Goal: Task Accomplishment & Management: Manage account settings

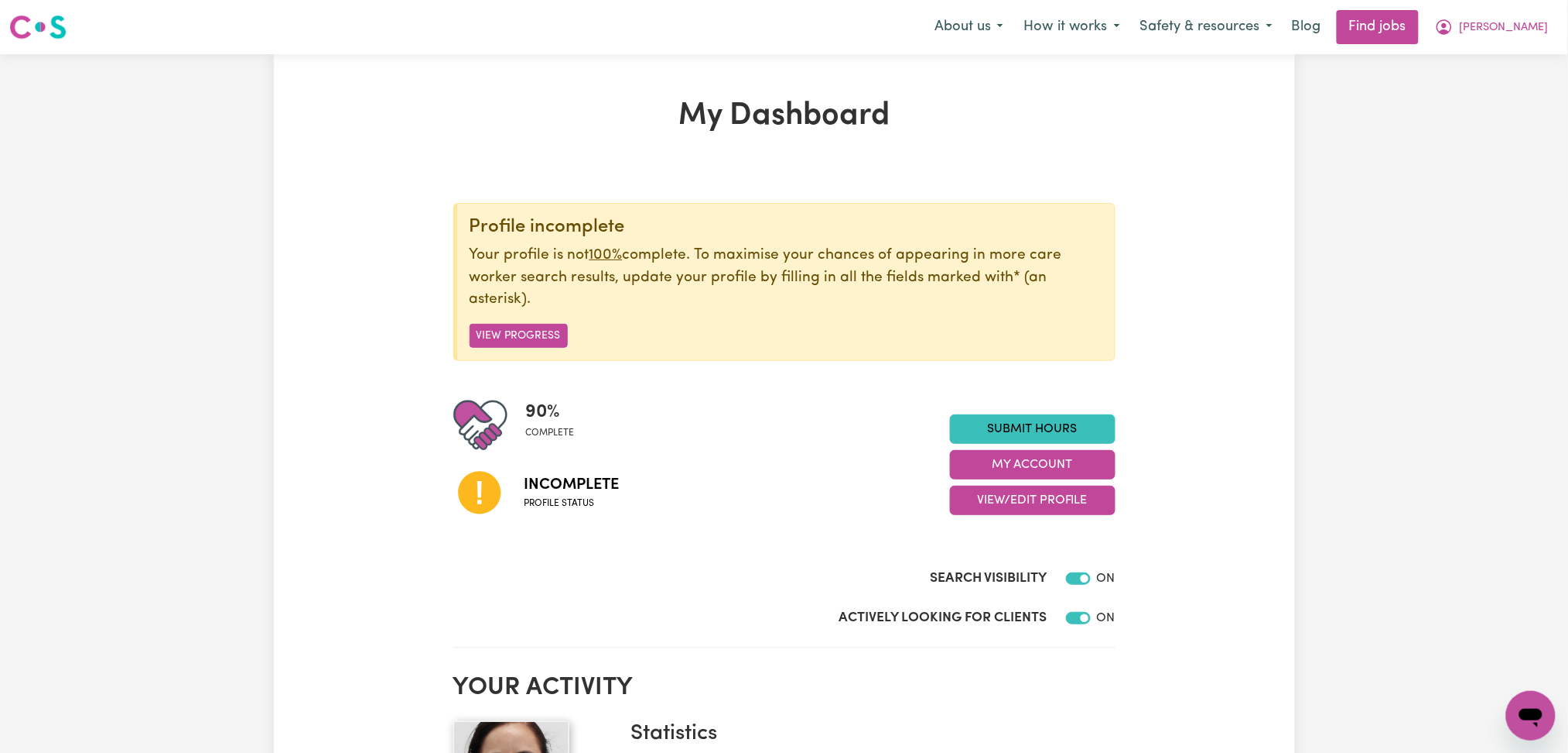
drag, startPoint x: 995, startPoint y: 502, endPoint x: 974, endPoint y: 513, distance: 23.7
click at [991, 503] on button "View/Edit Profile" at bounding box center [1033, 500] width 165 height 30
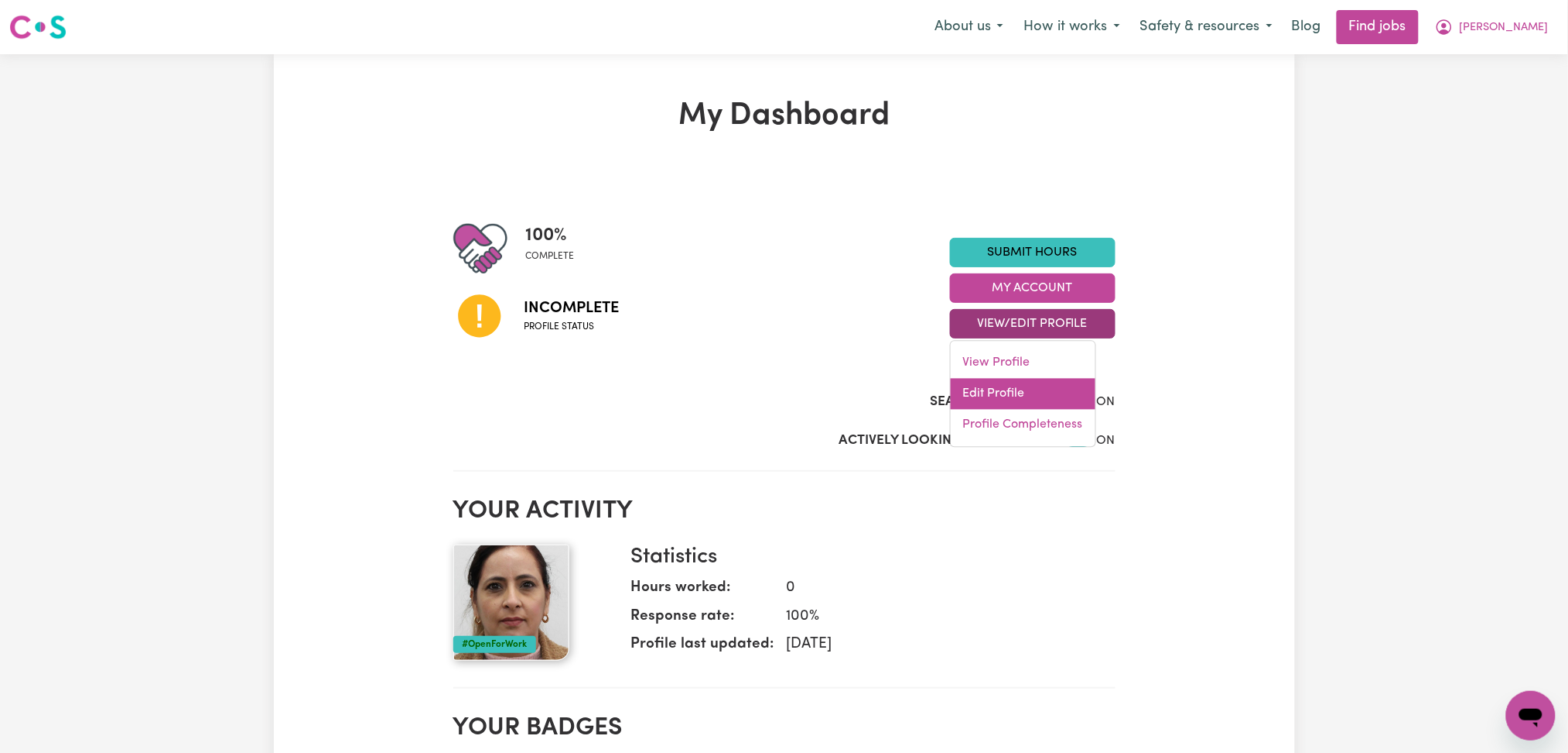
click at [980, 398] on link "Edit Profile" at bounding box center [1023, 394] width 145 height 31
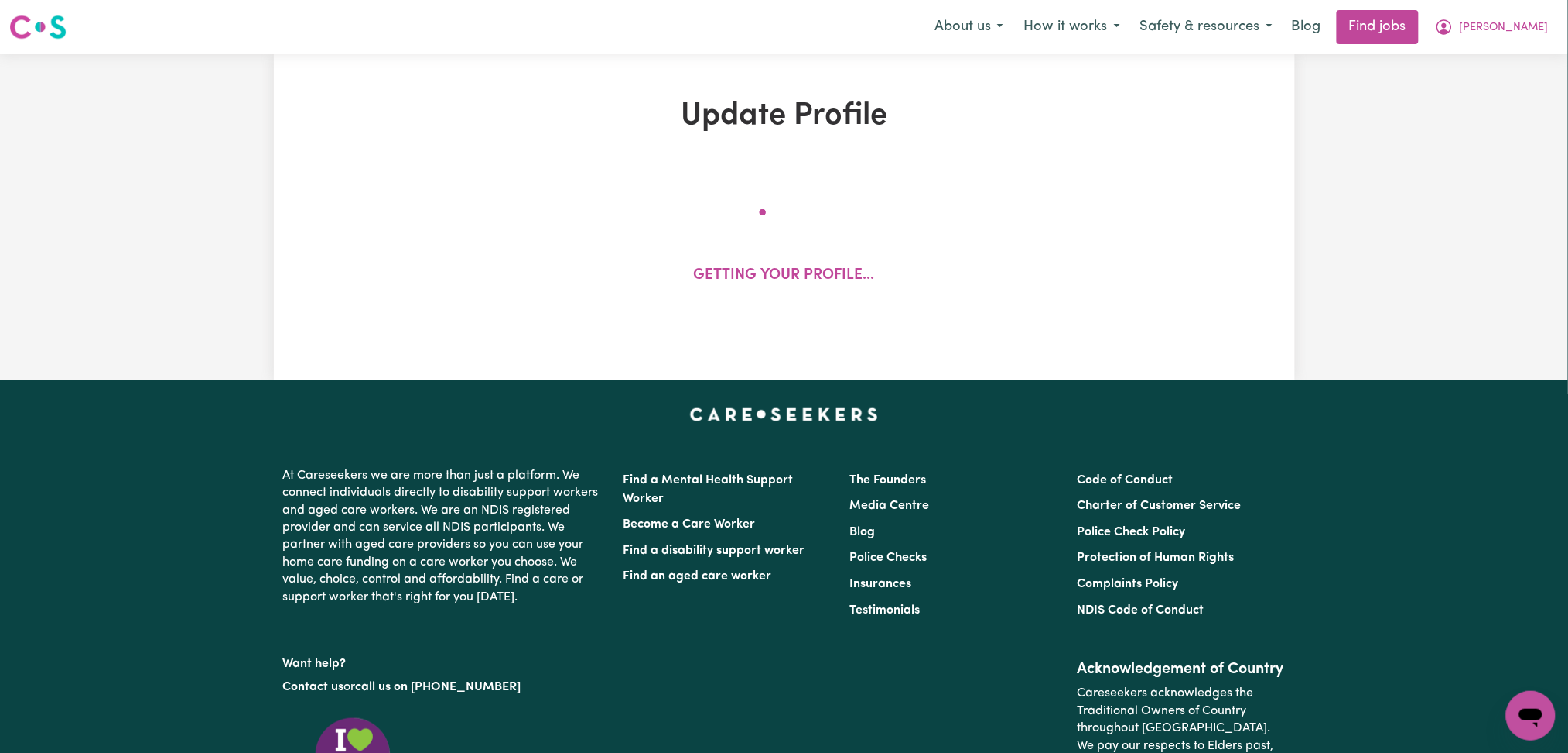
select select "[DEMOGRAPHIC_DATA]"
select select "[DEMOGRAPHIC_DATA] Citizen"
select select "Studying a healthcare related degree or qualification"
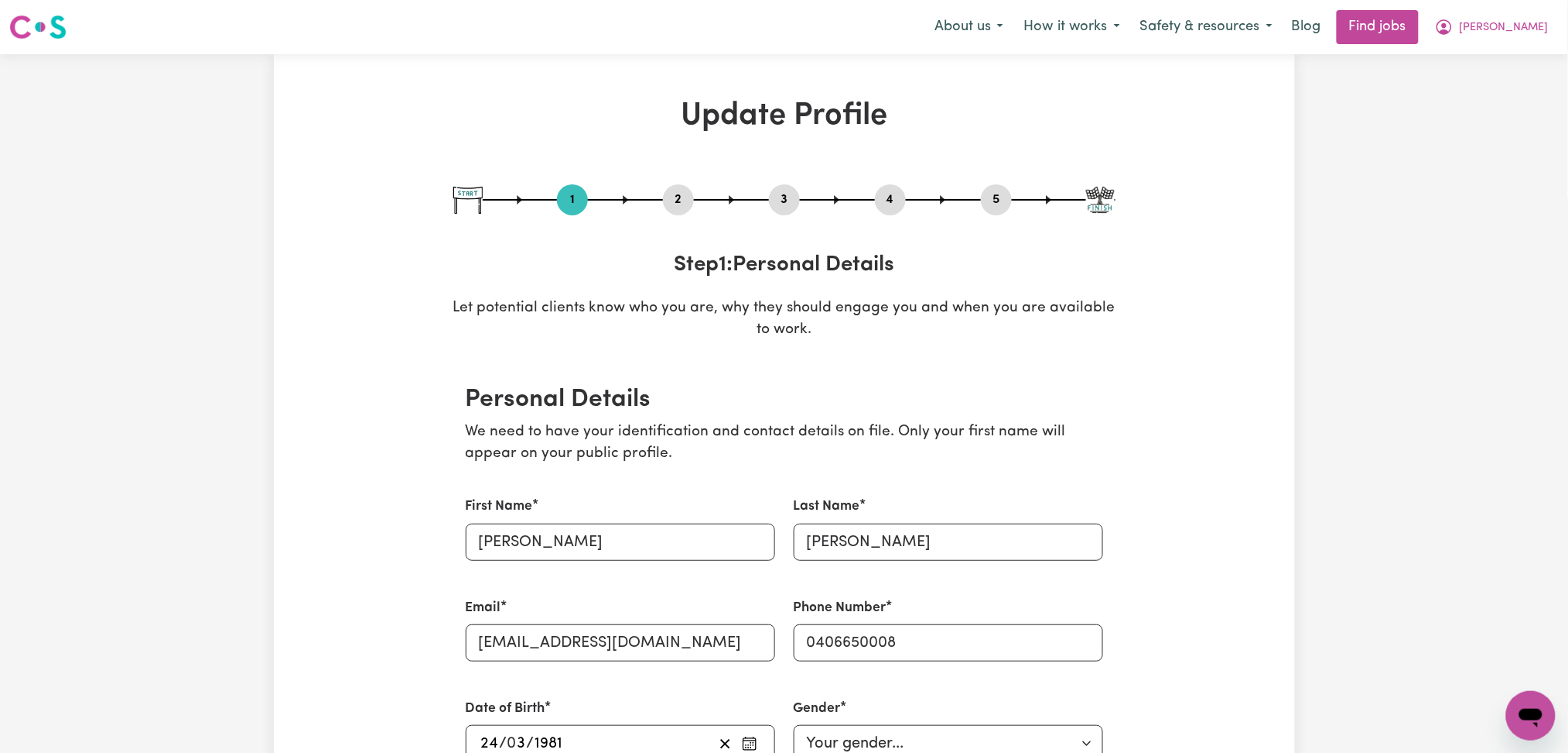
click at [998, 194] on button "5" at bounding box center [995, 200] width 30 height 20
select select "I am providing services privately on my own"
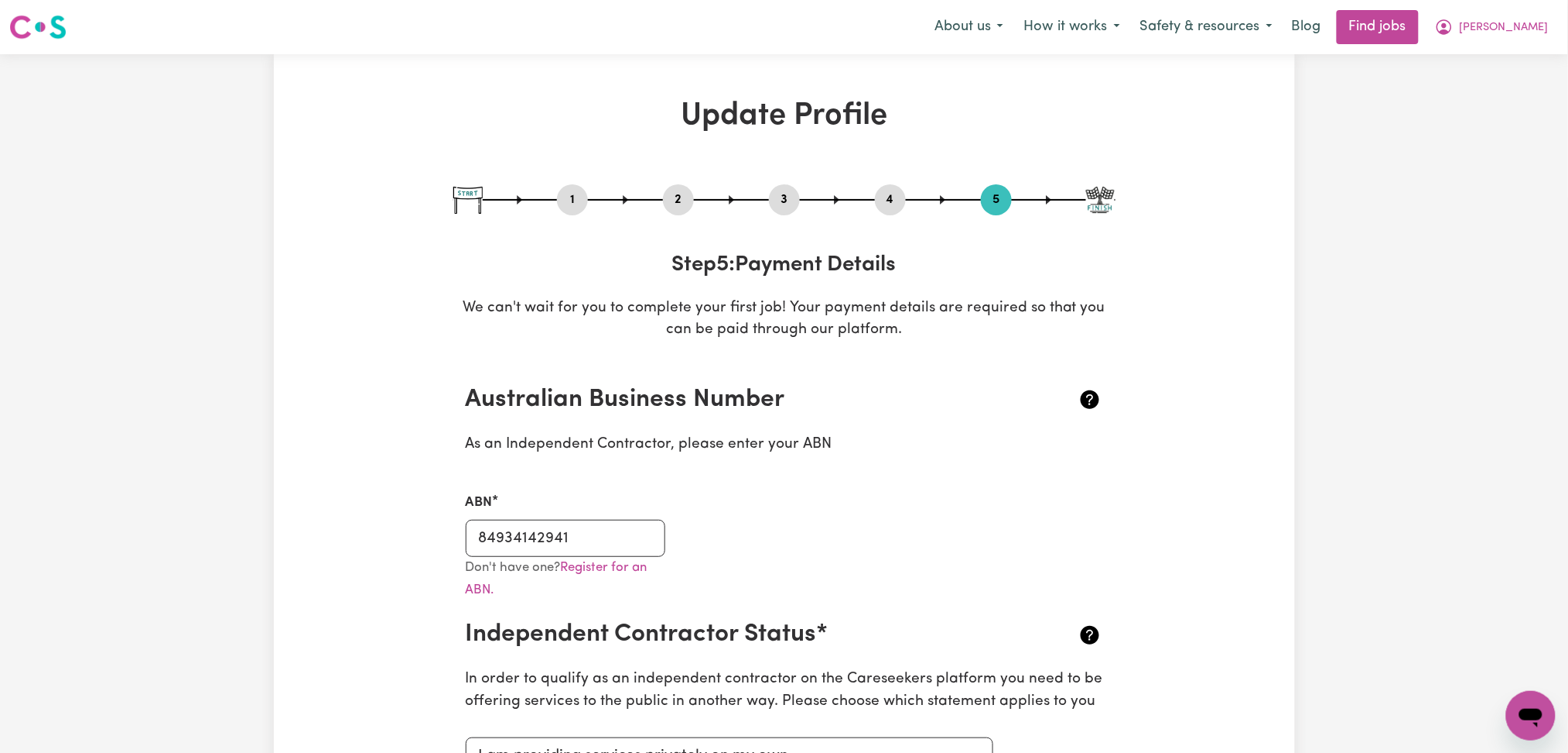
type input "[PERSON_NAME] [PERSON_NAME]"
type input "****4914"
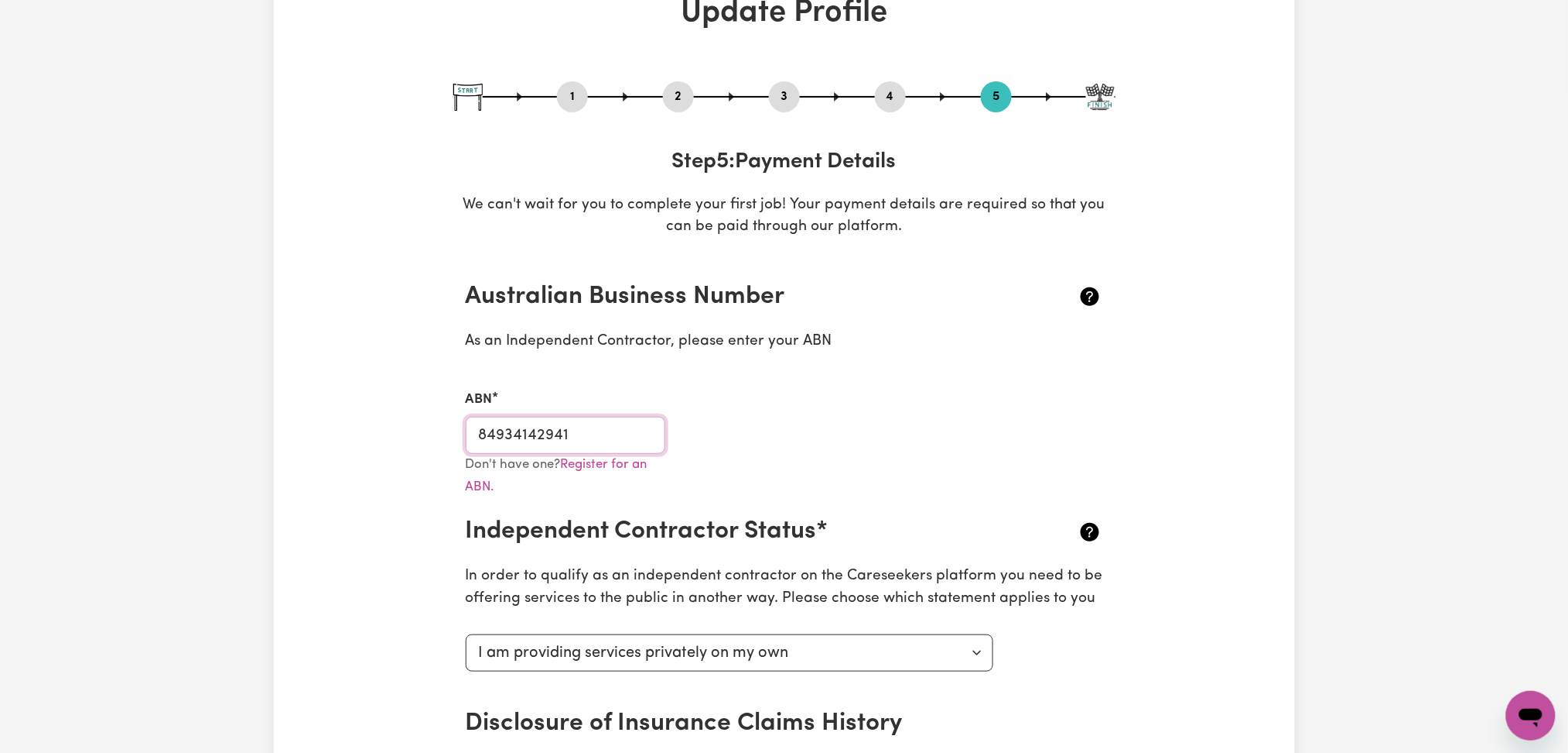
click at [553, 432] on input "84934142941" at bounding box center [567, 435] width 201 height 37
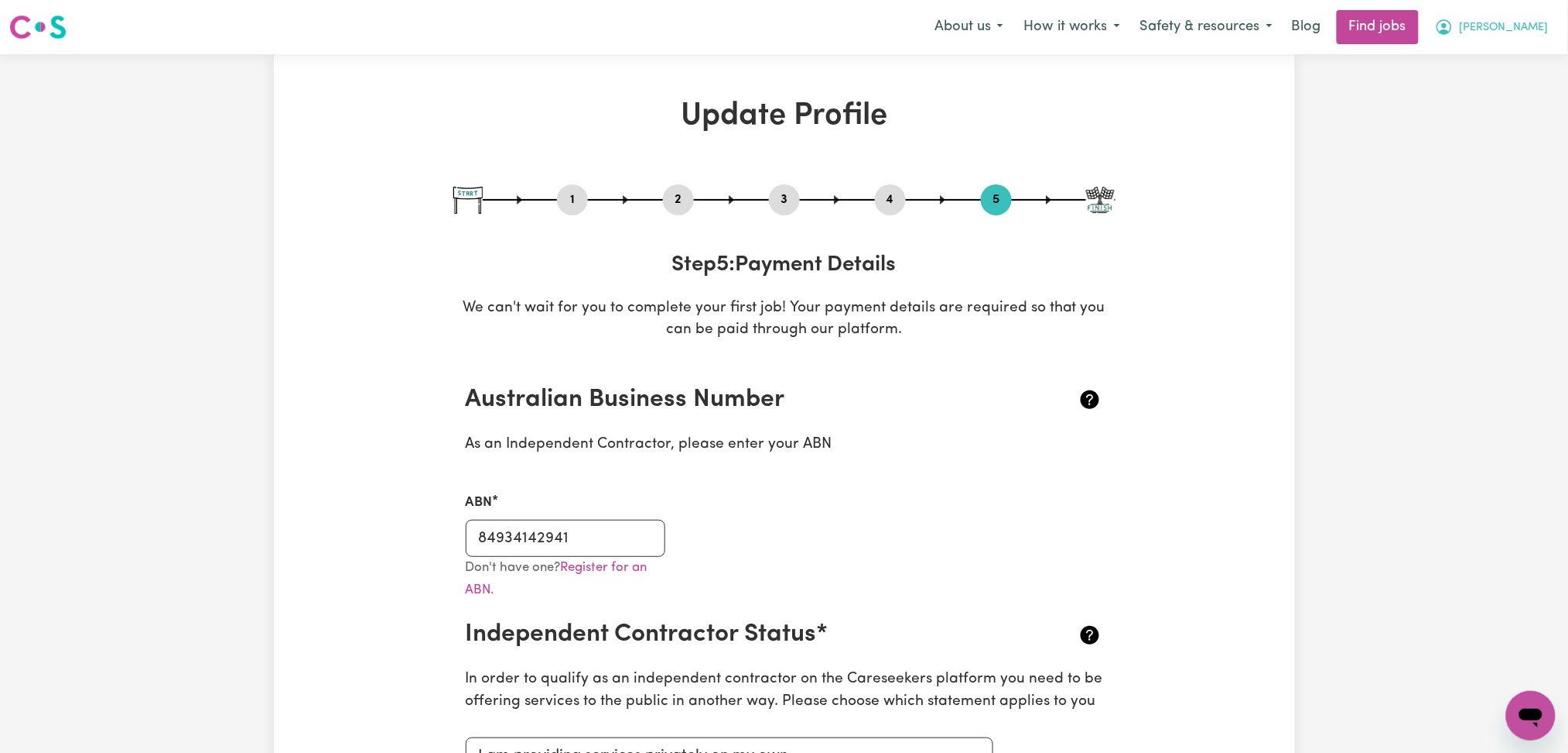
click at [1503, 22] on span "[PERSON_NAME]" at bounding box center [1504, 28] width 89 height 17
click at [1491, 124] on link "Logout" at bounding box center [1497, 118] width 122 height 30
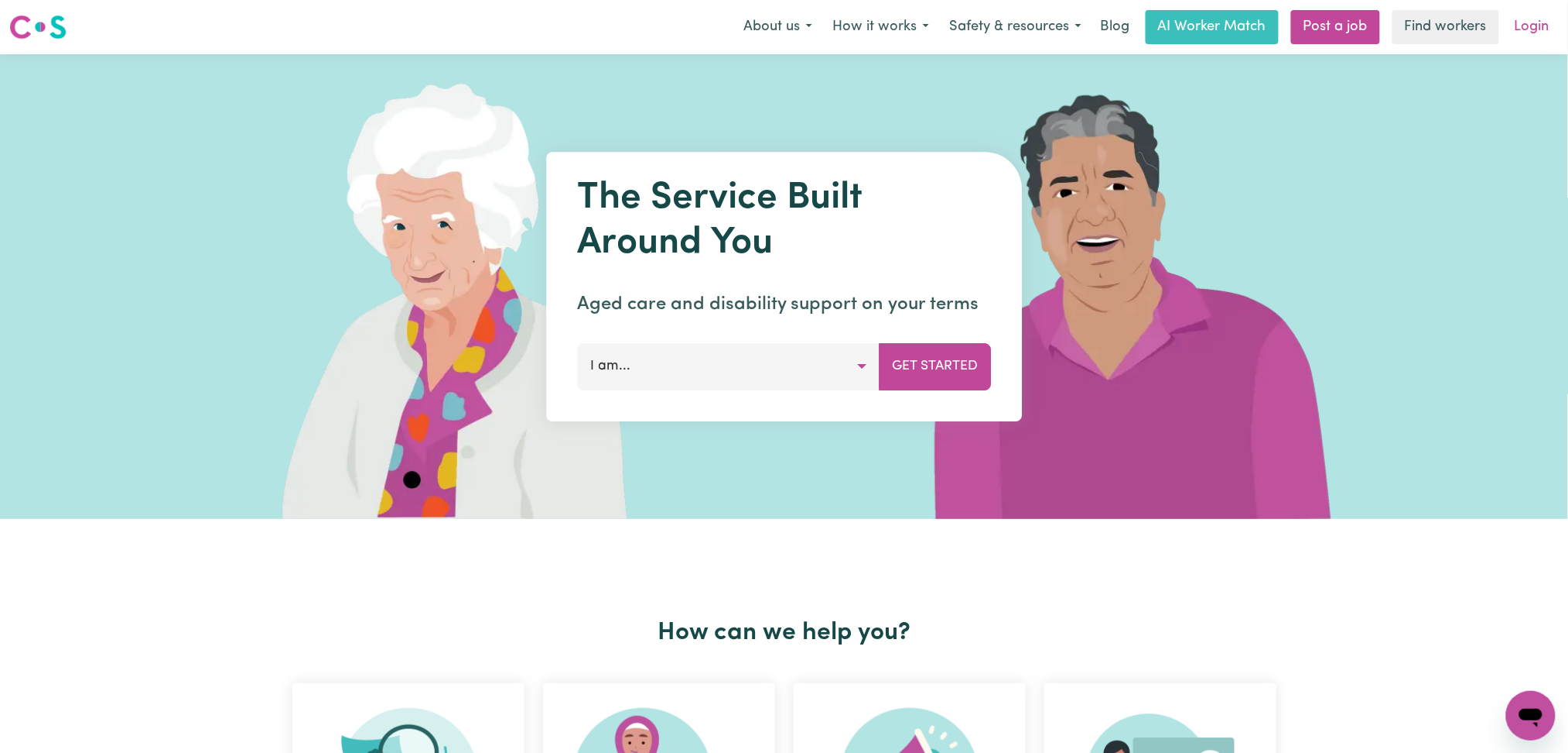
click at [1536, 28] on link "Login" at bounding box center [1533, 27] width 53 height 34
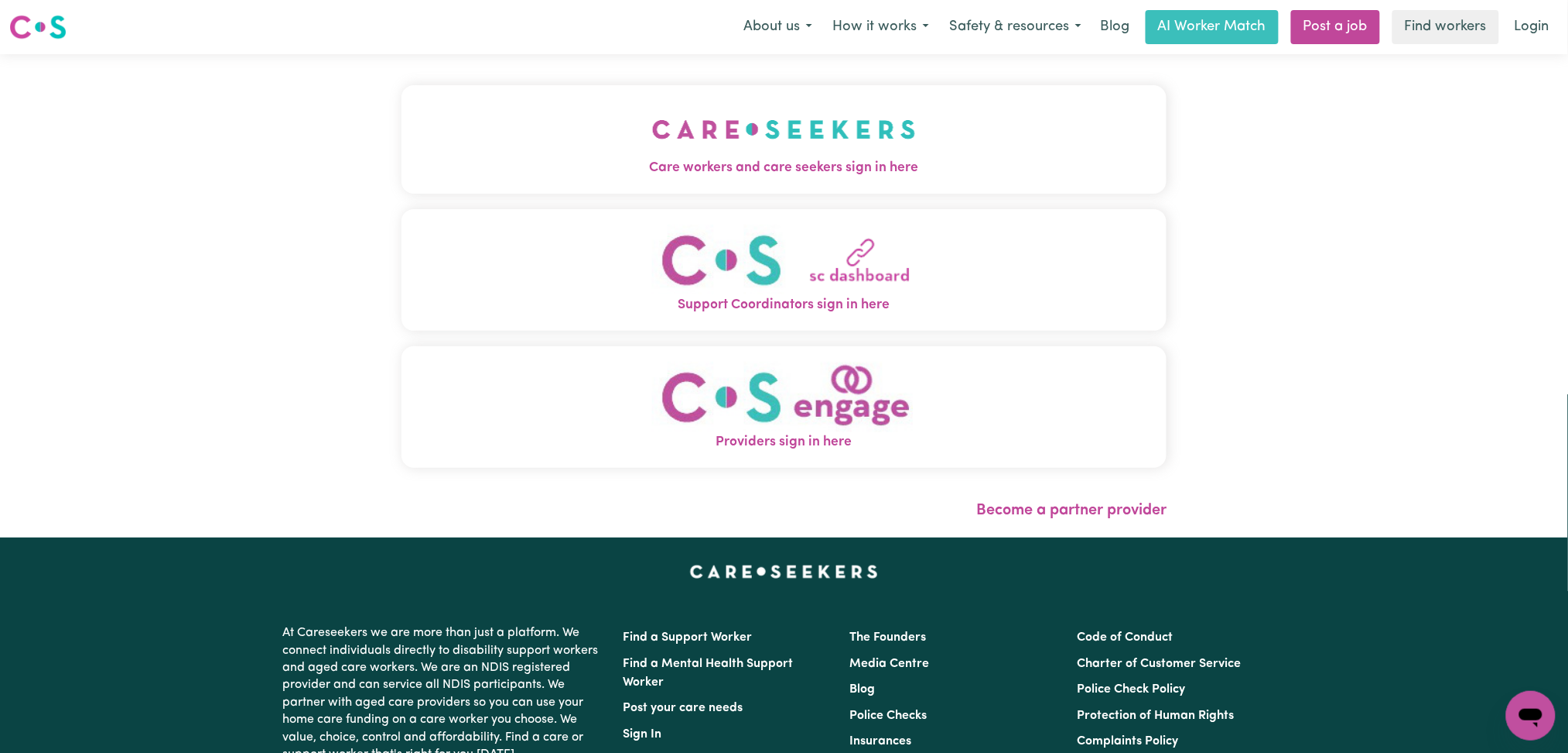
click at [684, 140] on button "Care workers and care seekers sign in here" at bounding box center [784, 140] width 766 height 108
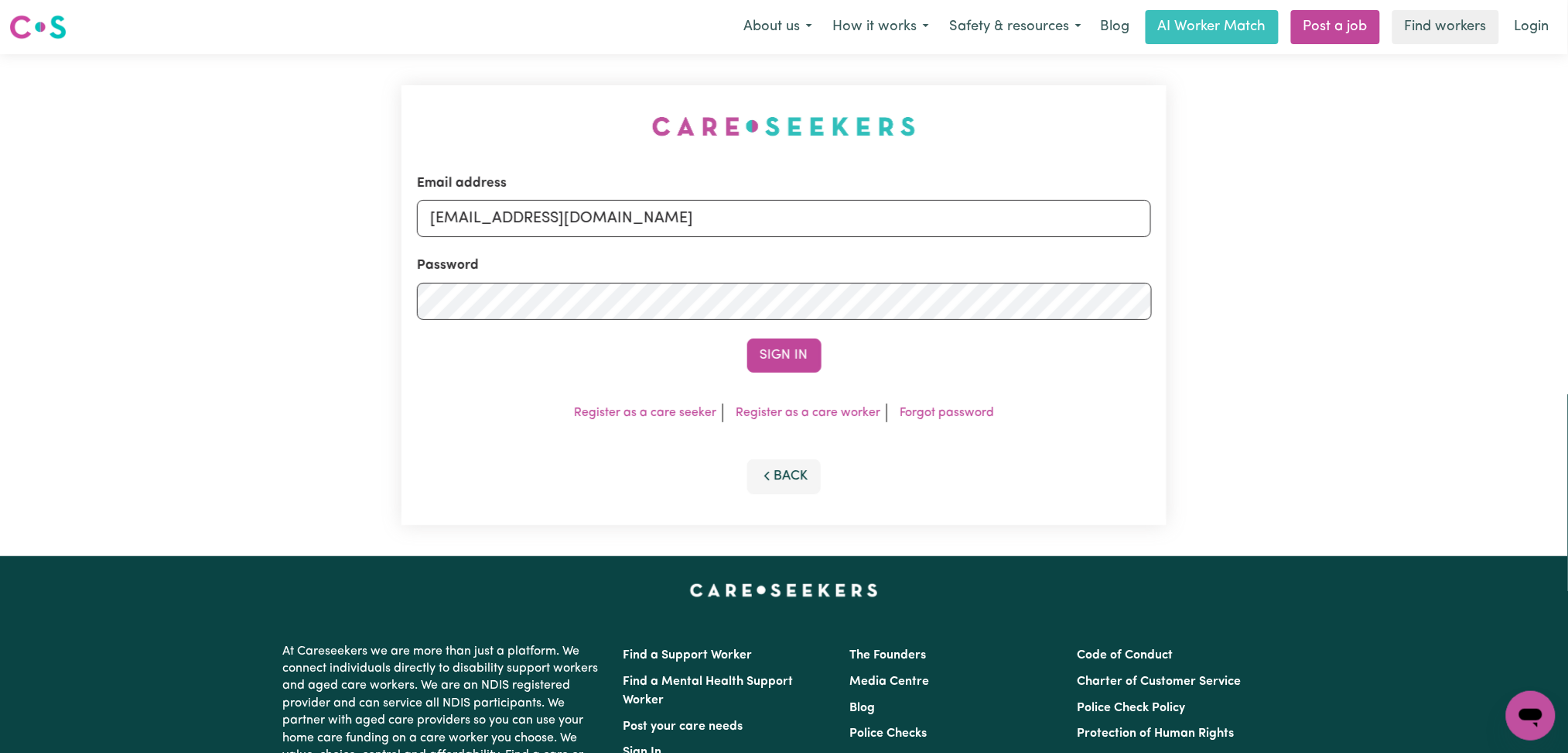
click at [611, 256] on div "Password" at bounding box center [784, 287] width 735 height 63
click at [605, 213] on input "[EMAIL_ADDRESS][DOMAIN_NAME]" at bounding box center [784, 219] width 735 height 37
drag, startPoint x: 513, startPoint y: 215, endPoint x: 1046, endPoint y: 215, distance: 533.0
click at [1046, 215] on input "Superuser~[EMAIL_ADDRESS][DOMAIN_NAME]" at bounding box center [784, 219] width 735 height 37
type input "Superuser~[EMAIL_ADDRESS][DOMAIN_NAME]"
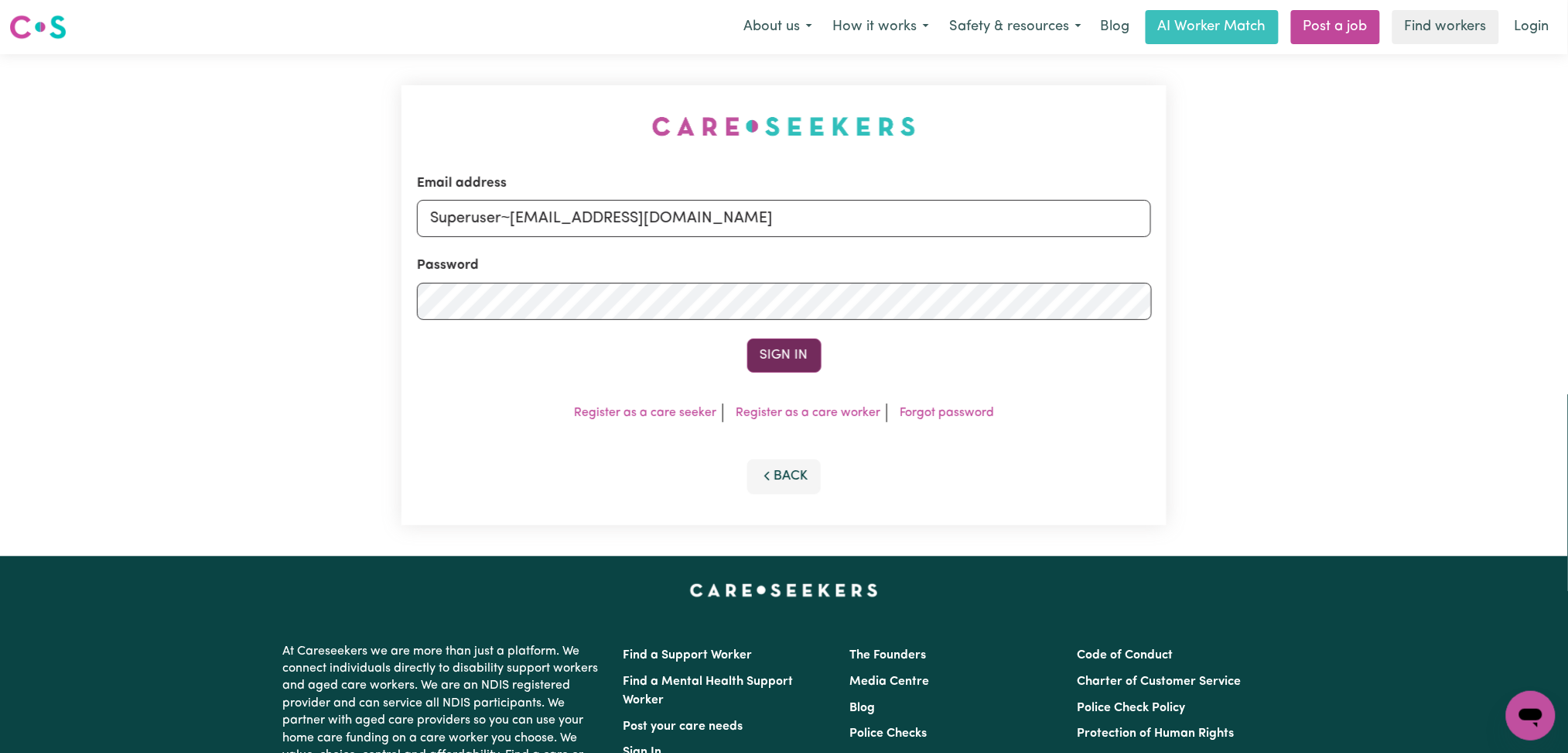
click at [773, 360] on button "Sign In" at bounding box center [785, 355] width 75 height 34
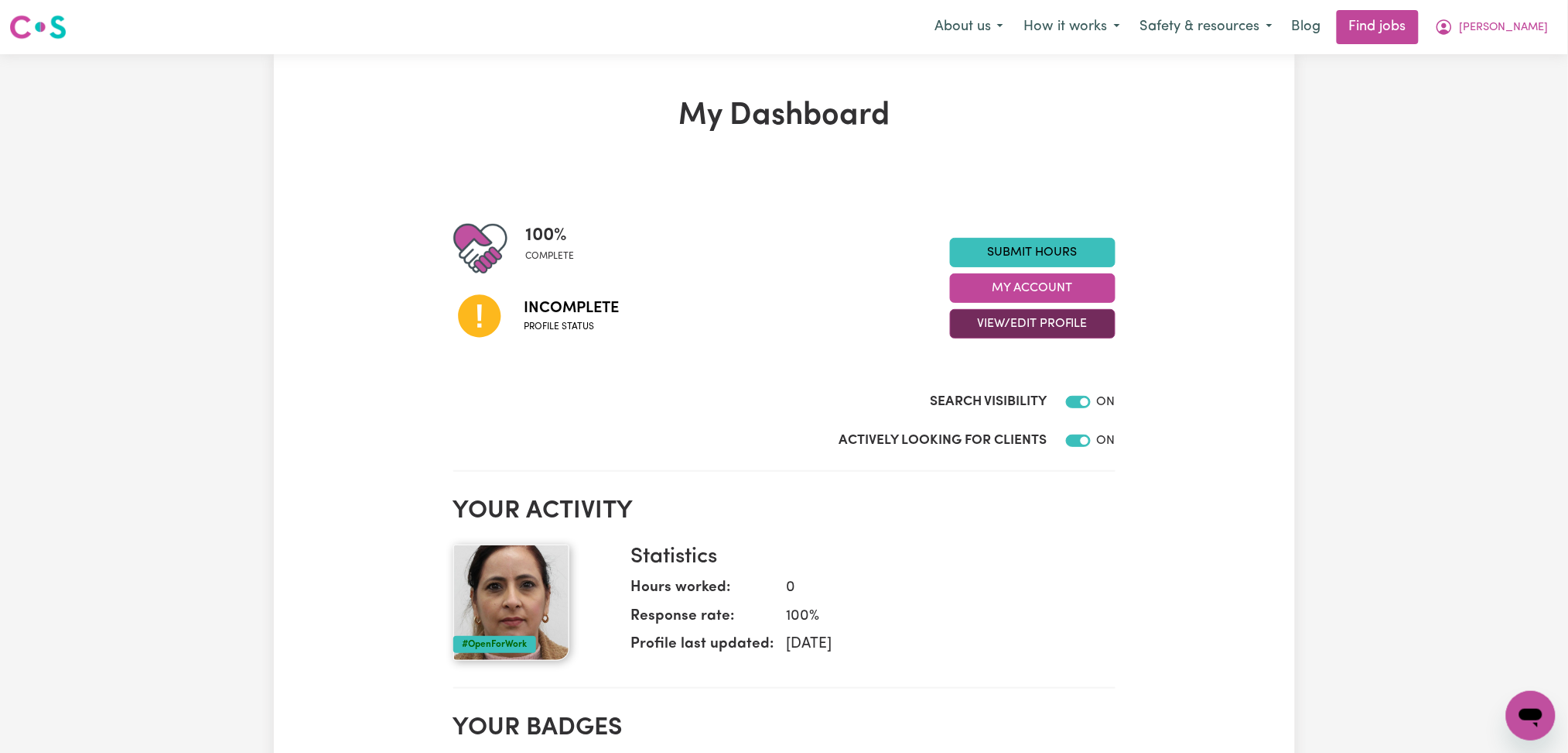
click at [1004, 325] on button "View/Edit Profile" at bounding box center [1033, 324] width 165 height 30
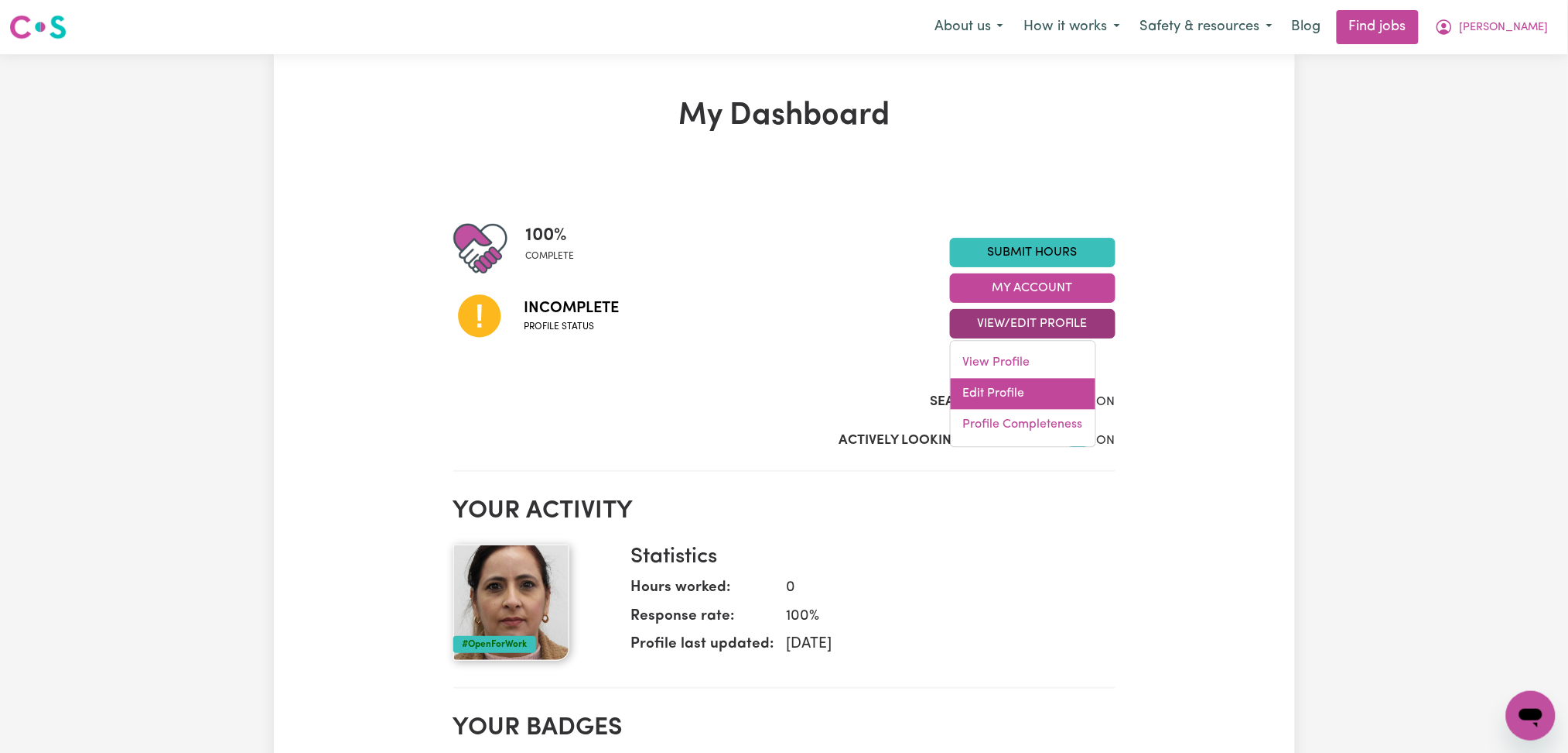
click at [977, 399] on link "Edit Profile" at bounding box center [1023, 394] width 145 height 31
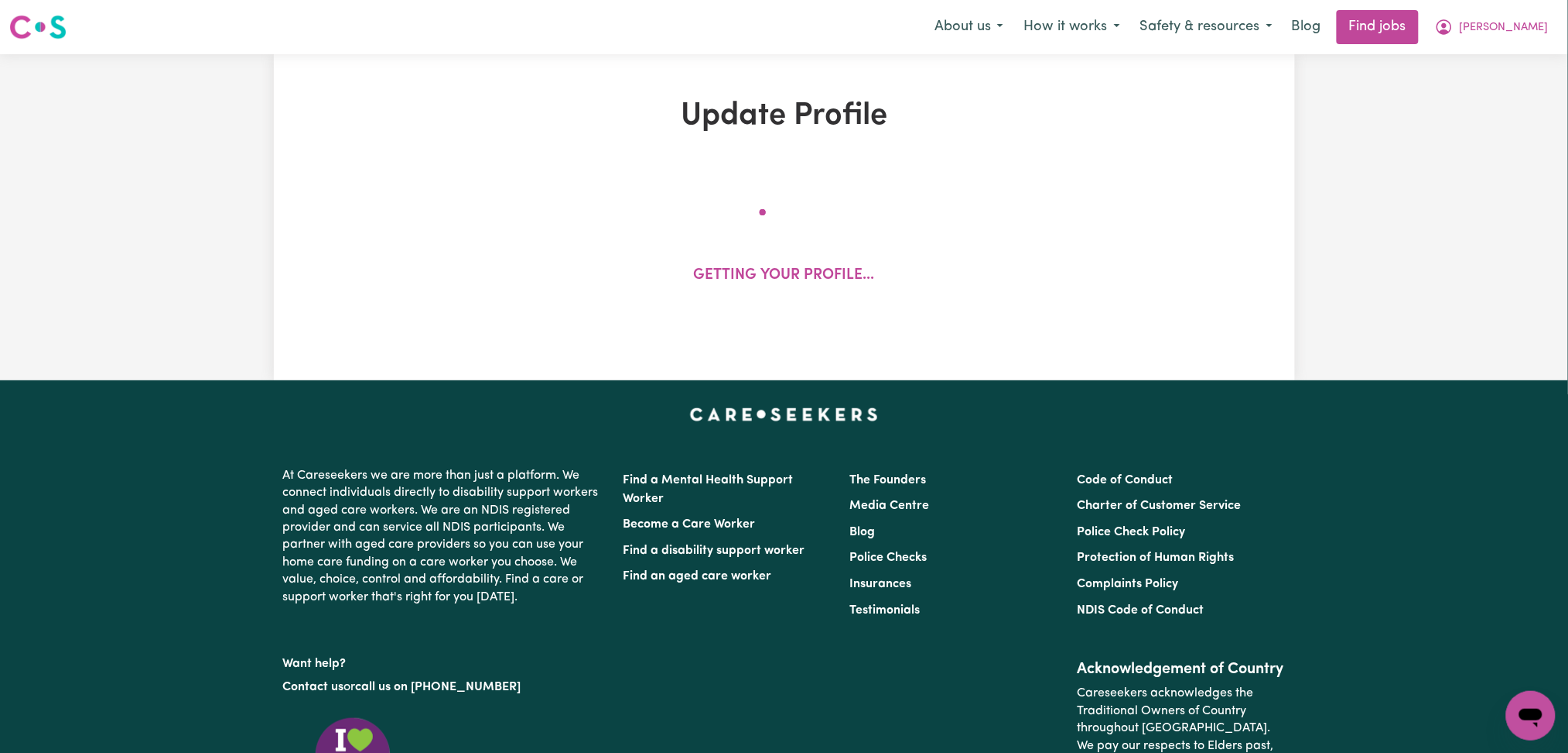
select select "[DEMOGRAPHIC_DATA]"
select select "[DEMOGRAPHIC_DATA] Citizen"
select select "Studying a healthcare related degree or qualification"
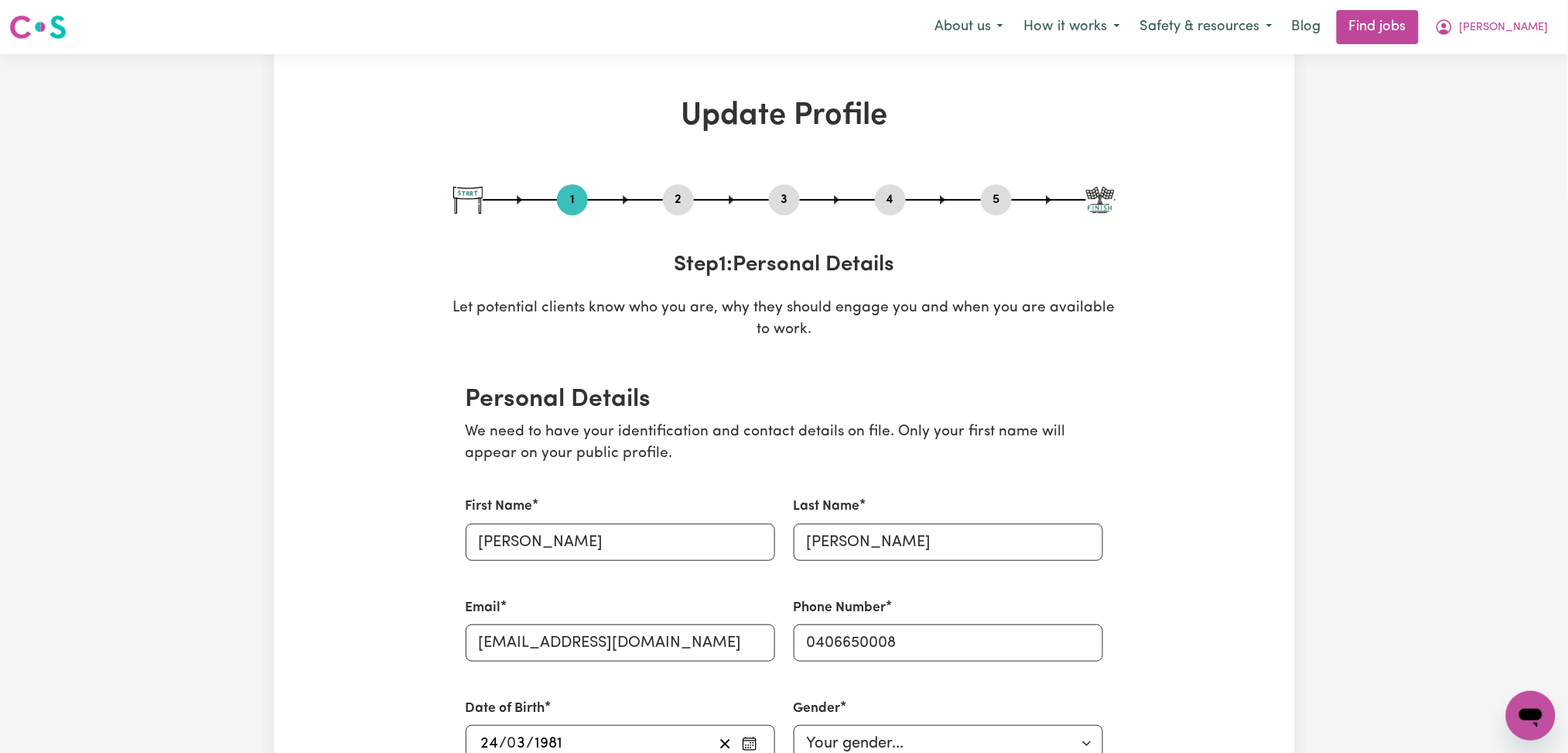
click at [682, 197] on button "2" at bounding box center [678, 200] width 30 height 20
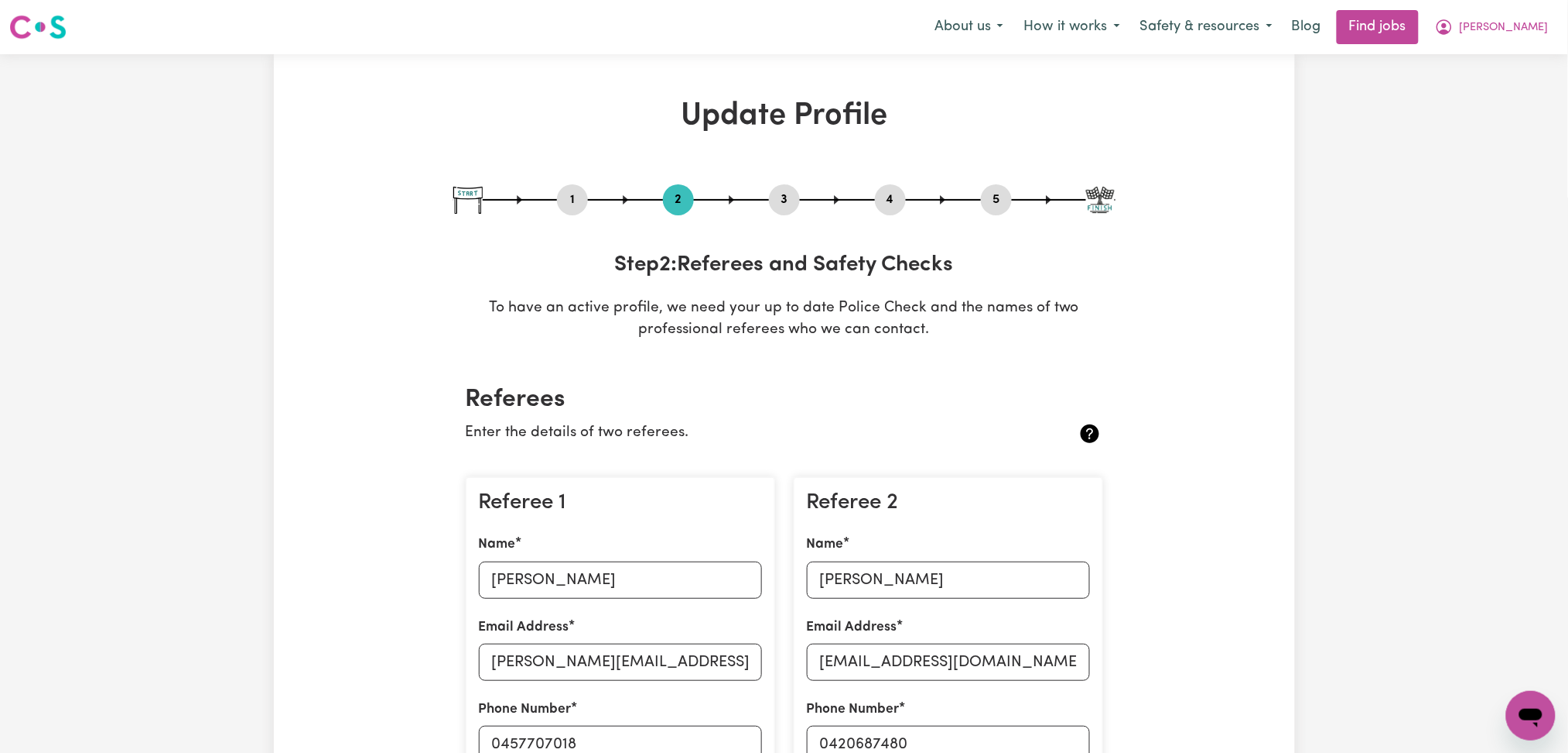
click at [789, 198] on button "3" at bounding box center [784, 200] width 30 height 20
select select "2012"
select select "2018"
select select "2024"
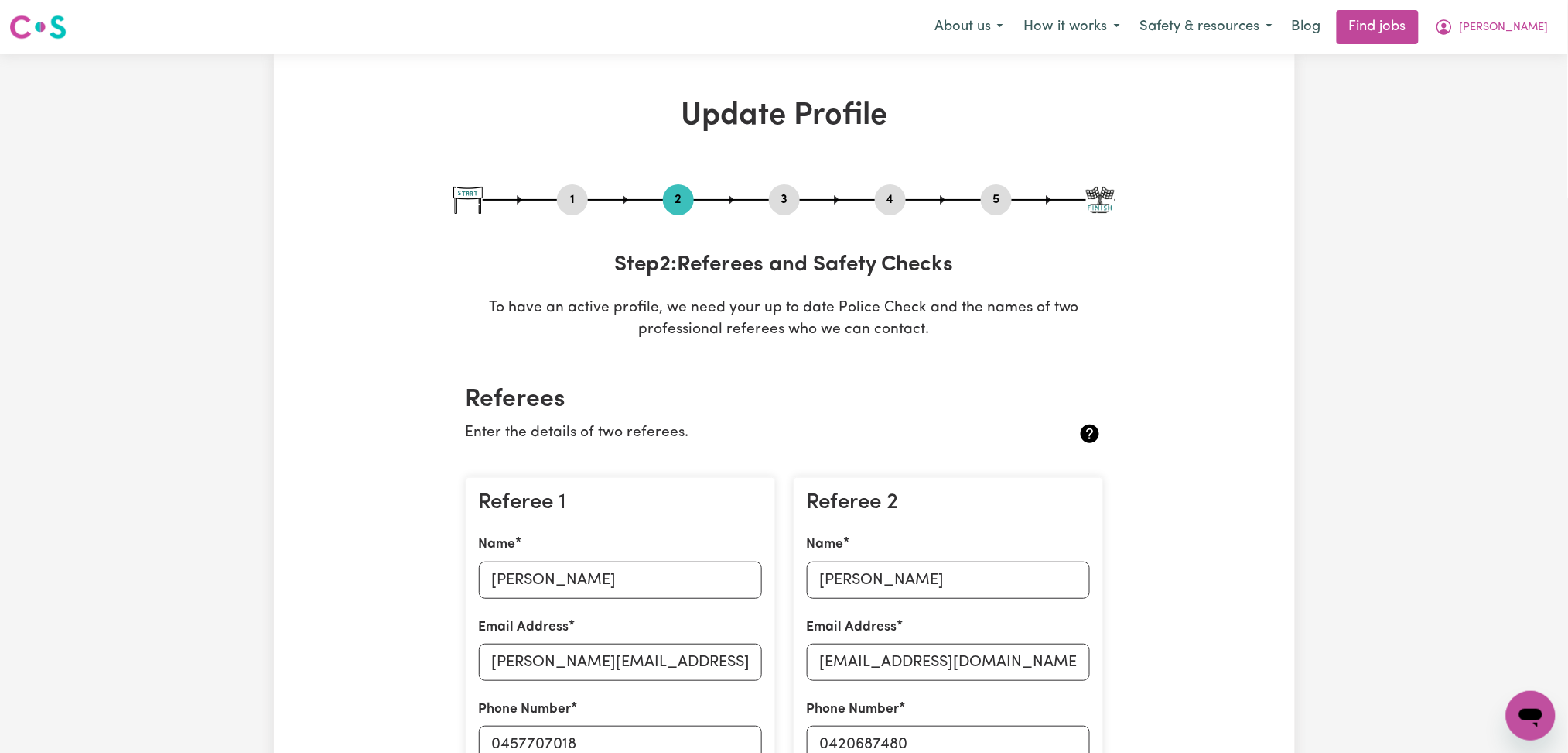
select select "2024"
select select "Certificate III (Individual Support)"
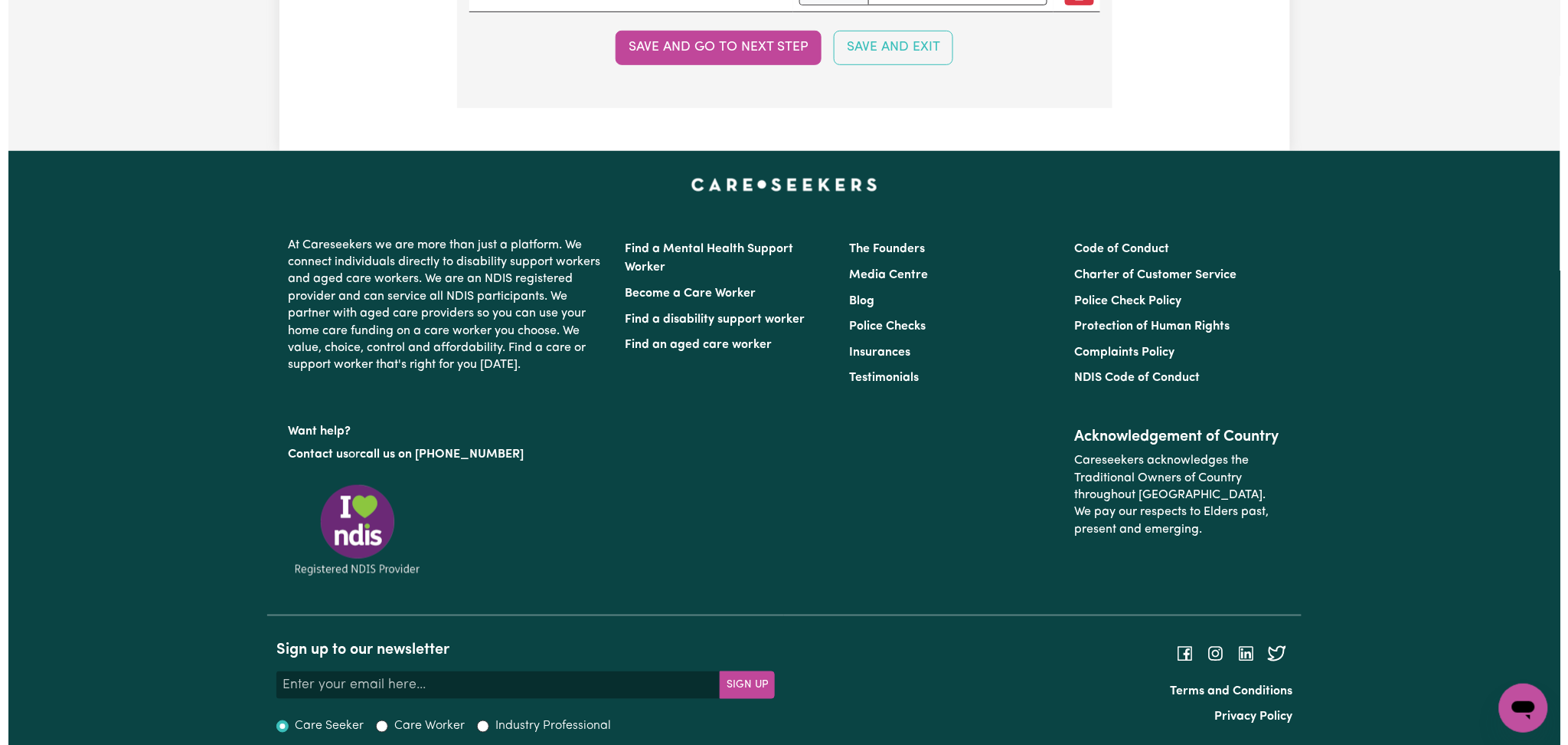
scroll to position [4290, 0]
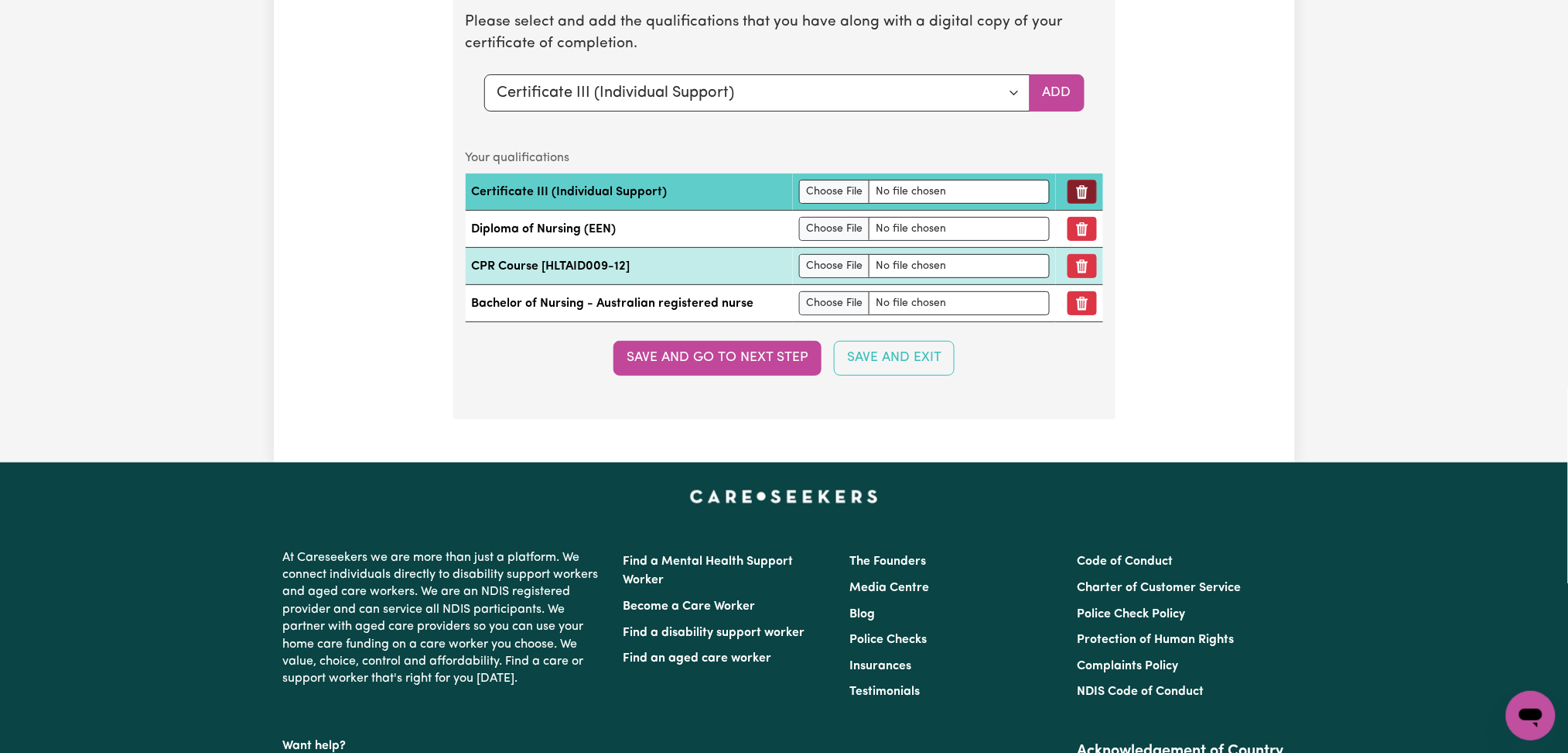
click at [1068, 198] on button "Remove qualification" at bounding box center [1082, 191] width 30 height 24
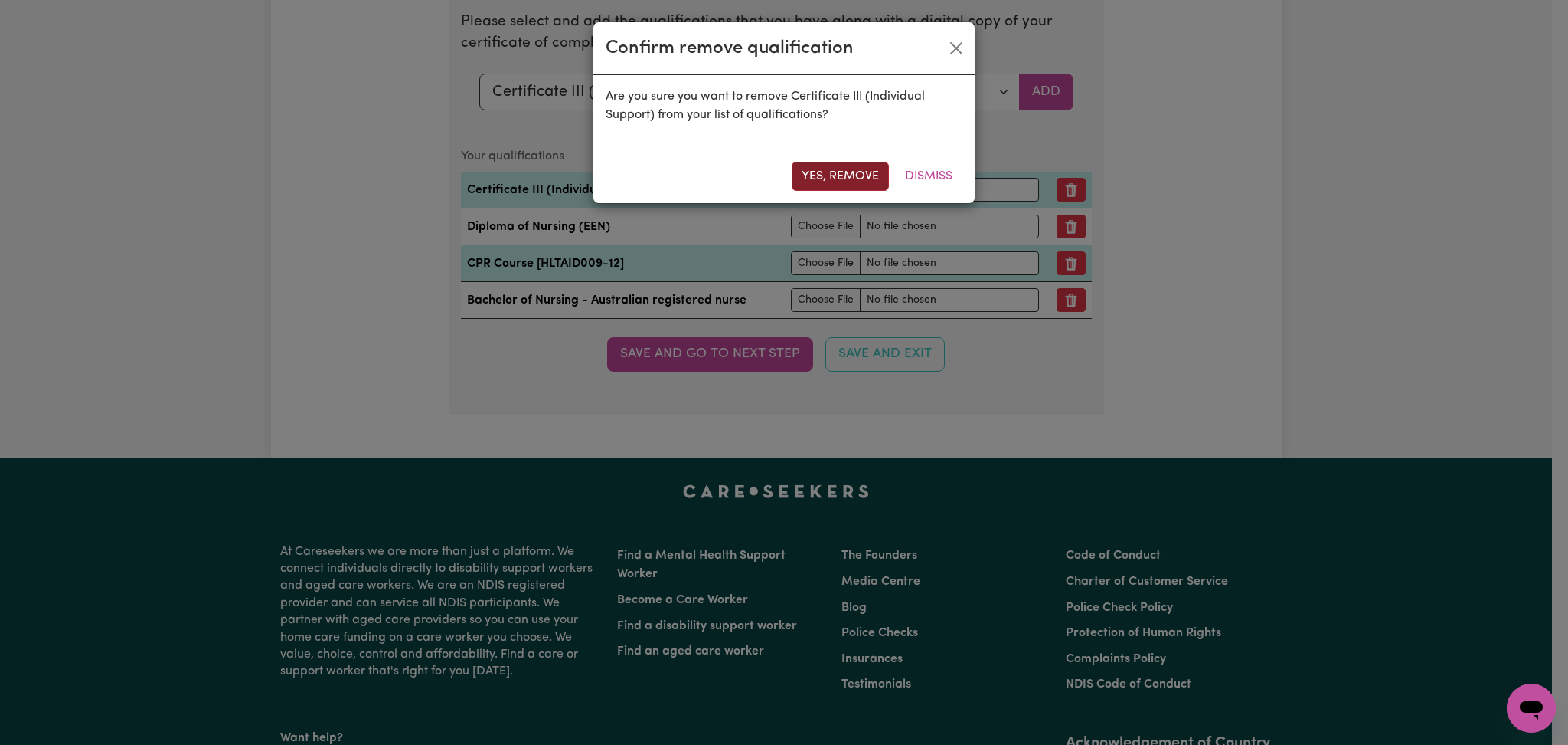
click at [859, 170] on button "Yes, remove" at bounding box center [840, 176] width 97 height 29
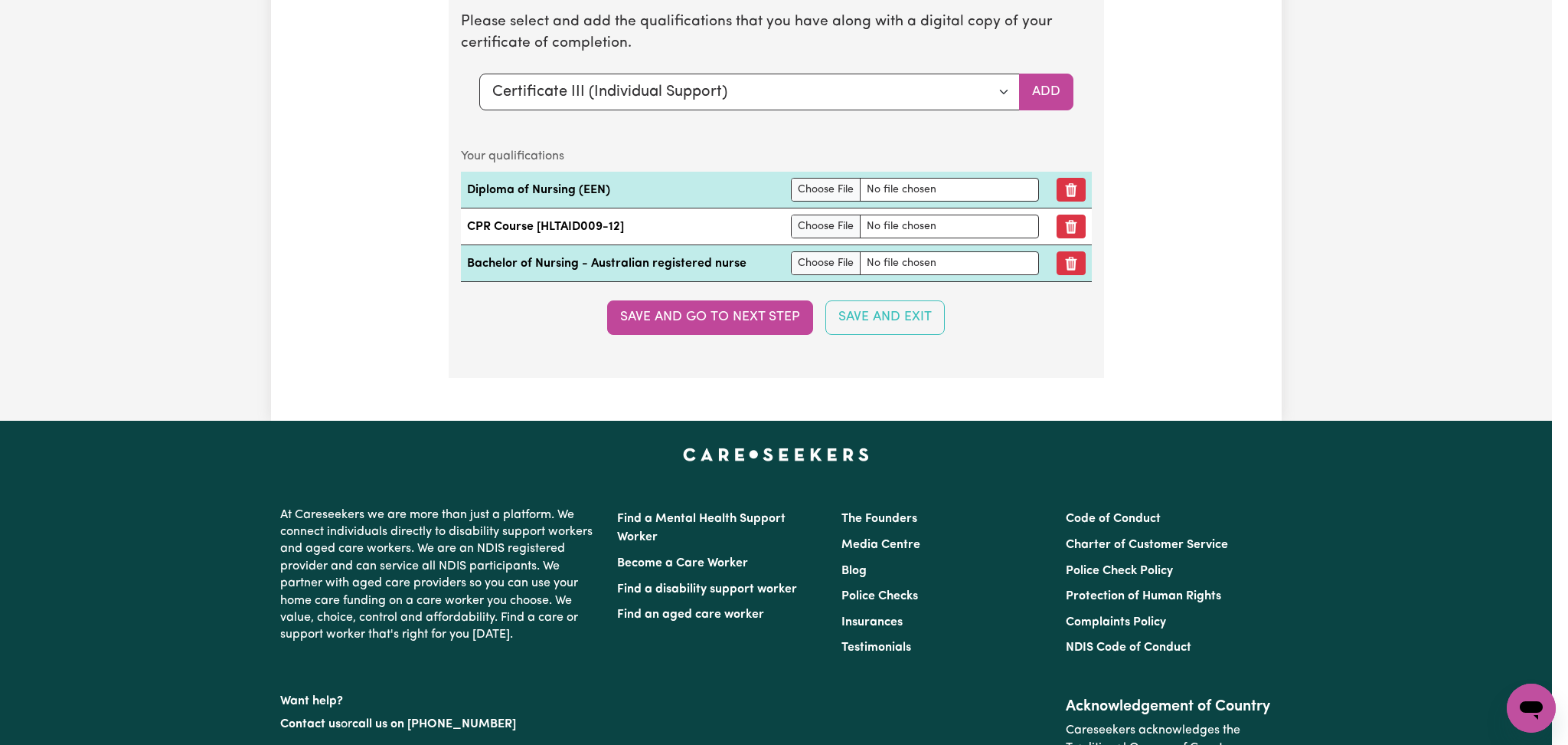
click at [1068, 200] on div "Confirm remove qualification Are you sure you want to remove Certificate III (I…" at bounding box center [784, 372] width 1568 height 745
click at [1070, 228] on div "Confirm remove qualification Are you sure you want to remove Certificate III (I…" at bounding box center [784, 372] width 1568 height 745
click at [1064, 191] on div "Confirm remove qualification Are you sure you want to remove Certificate III (I…" at bounding box center [784, 372] width 1568 height 745
click at [622, 91] on div "Are you sure you want to remove Certificate III (Individual Support) from your …" at bounding box center [784, 74] width 382 height 74
click at [349, 210] on div "Confirm remove qualification Are you sure you want to remove Certificate III (I…" at bounding box center [784, 372] width 1568 height 745
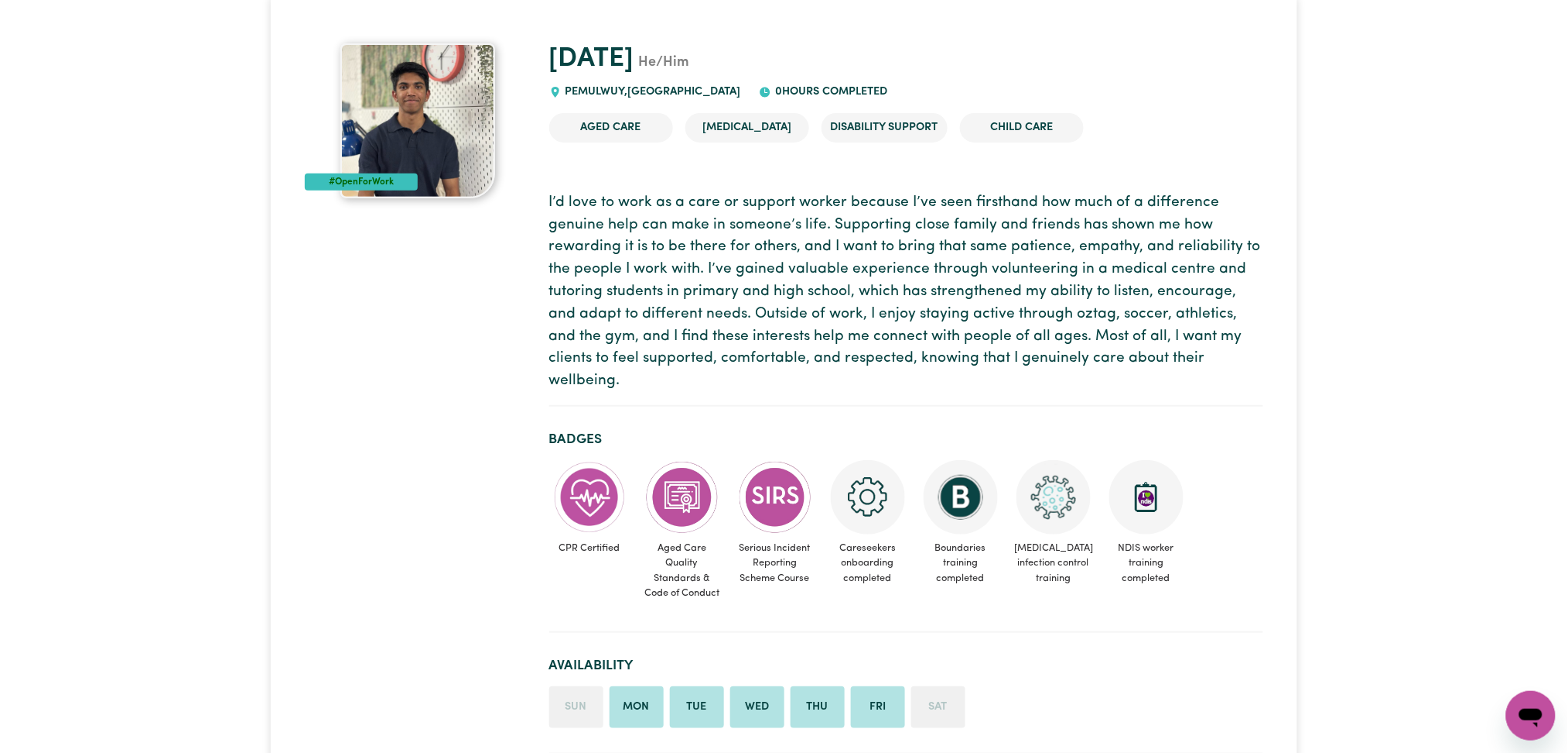
scroll to position [46, 0]
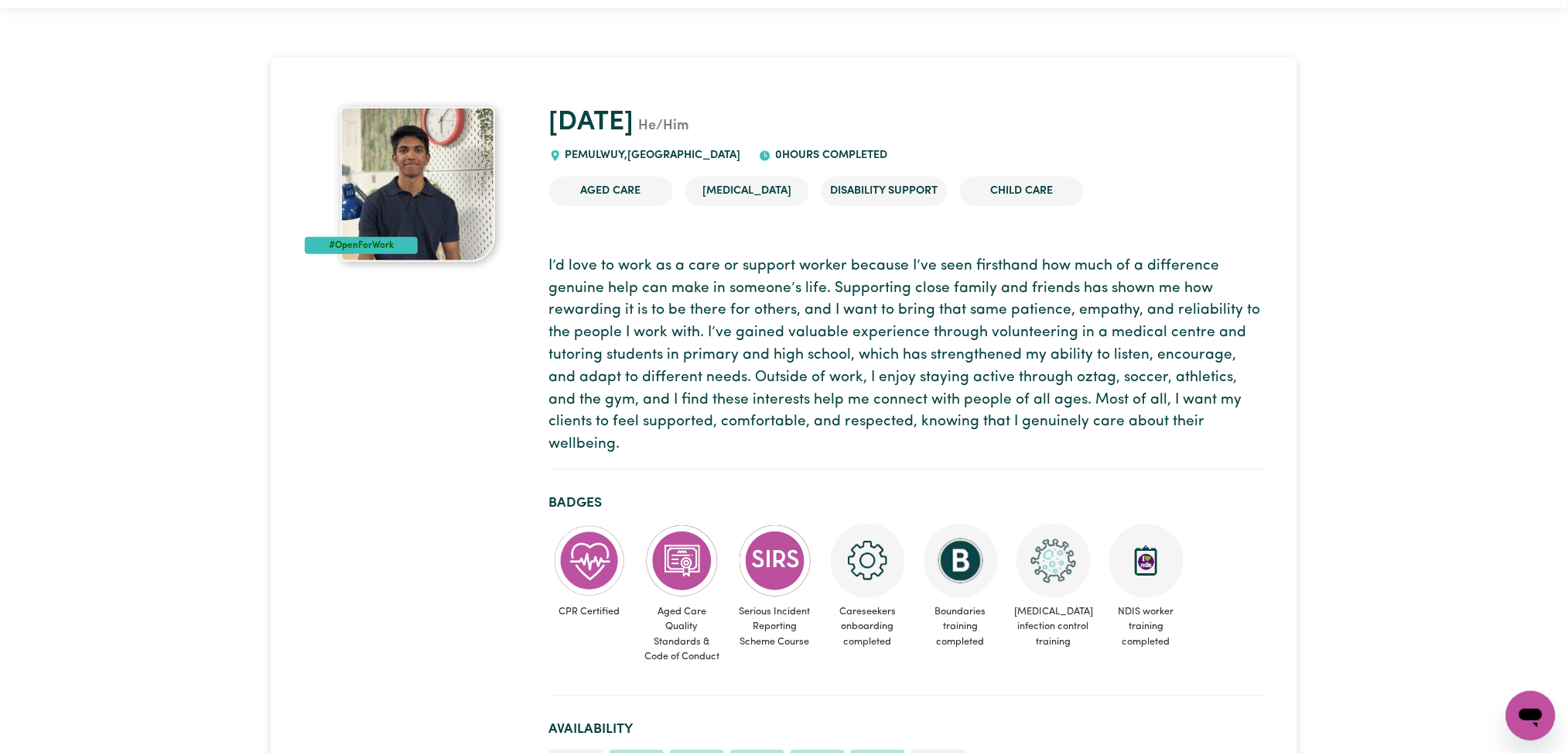
drag, startPoint x: 0, startPoint y: 0, endPoint x: 1583, endPoint y: 86, distance: 1585.3
click at [1236, 350] on p "I’d love to work as a care or support worker because I’ve seen firsthand how mu…" at bounding box center [906, 356] width 714 height 201
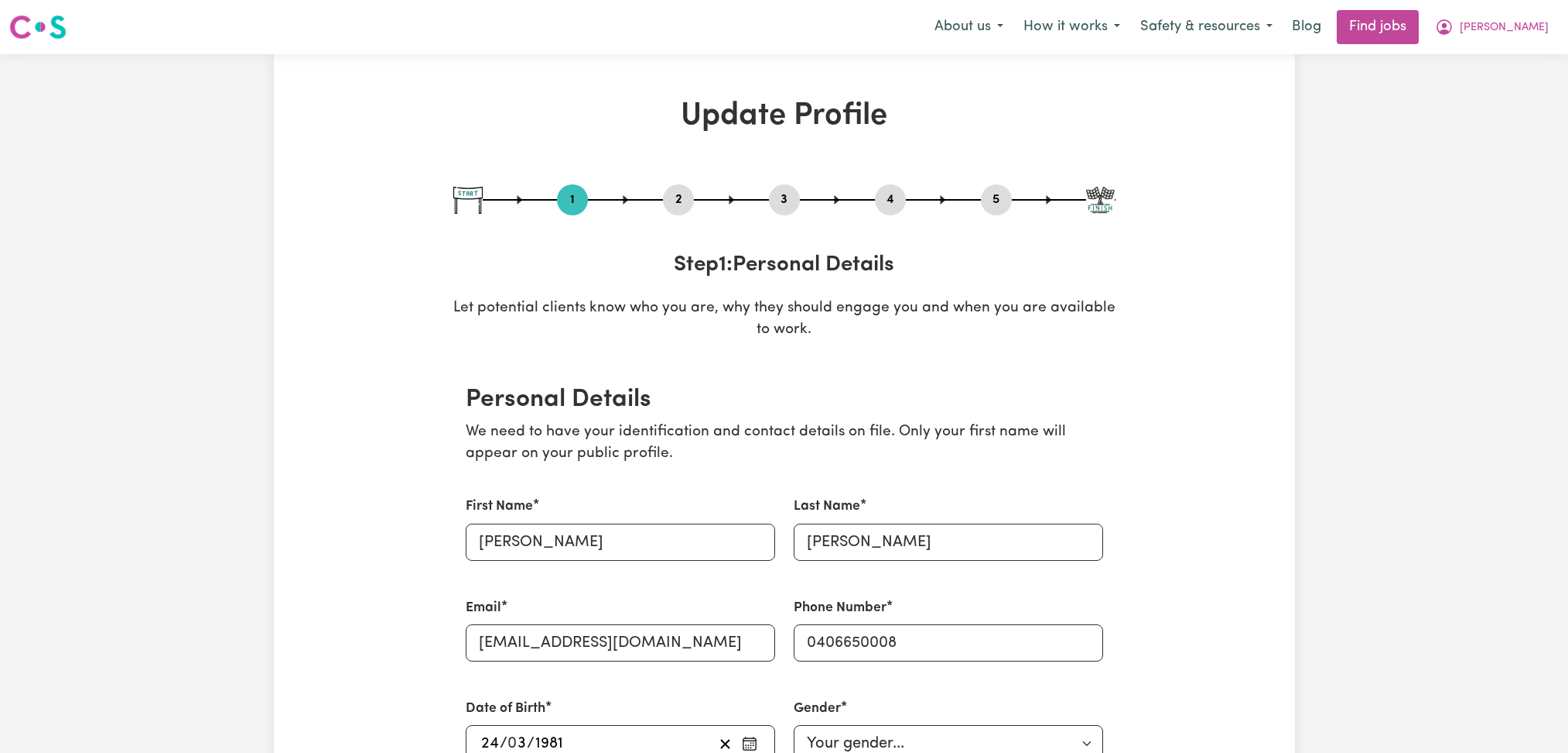
select select "[DEMOGRAPHIC_DATA]"
select select "[DEMOGRAPHIC_DATA] Citizen"
select select "Studying a healthcare related degree or qualification"
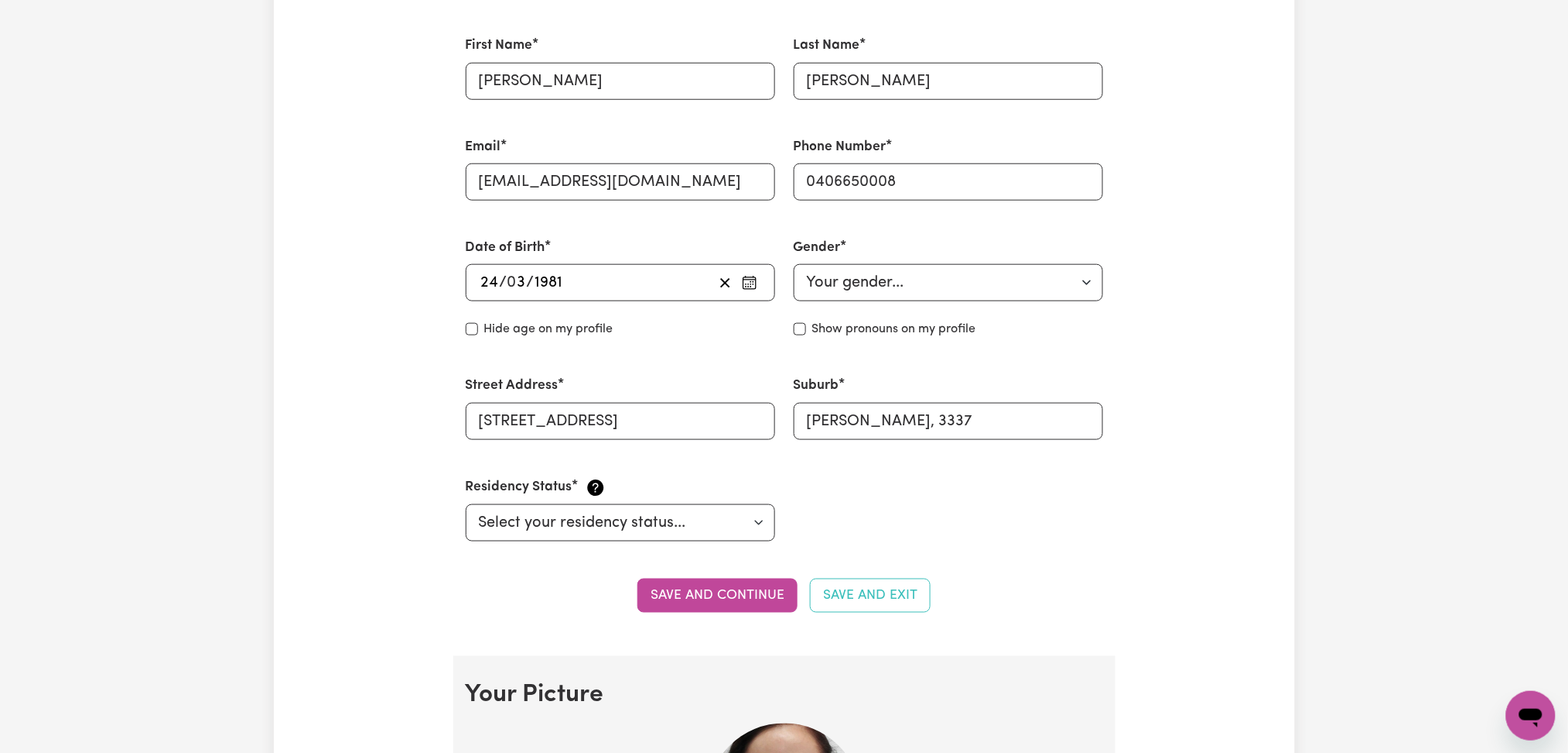
scroll to position [47, 0]
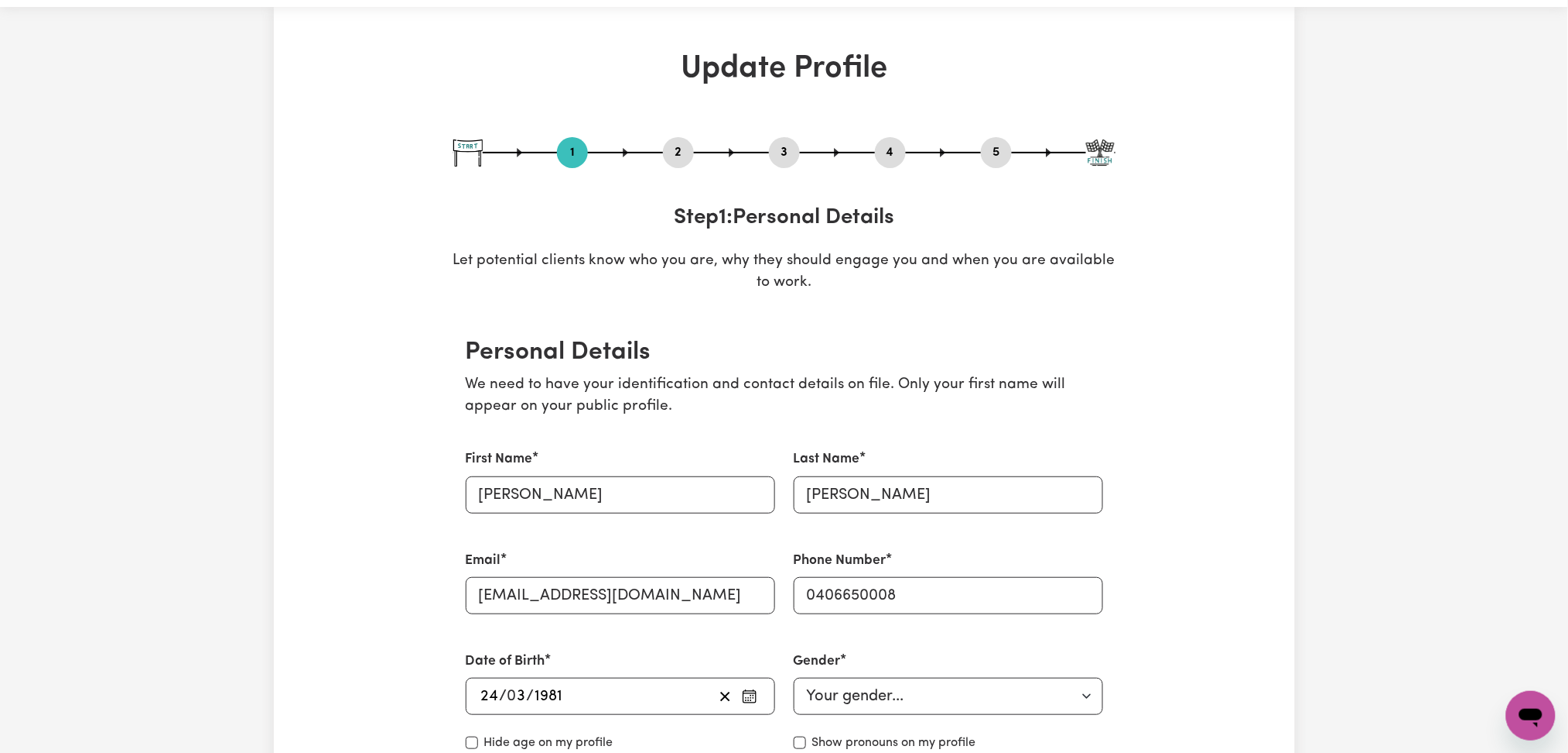
click at [784, 147] on button "3" at bounding box center [784, 153] width 30 height 20
select select "2012"
select select "2018"
select select "2024"
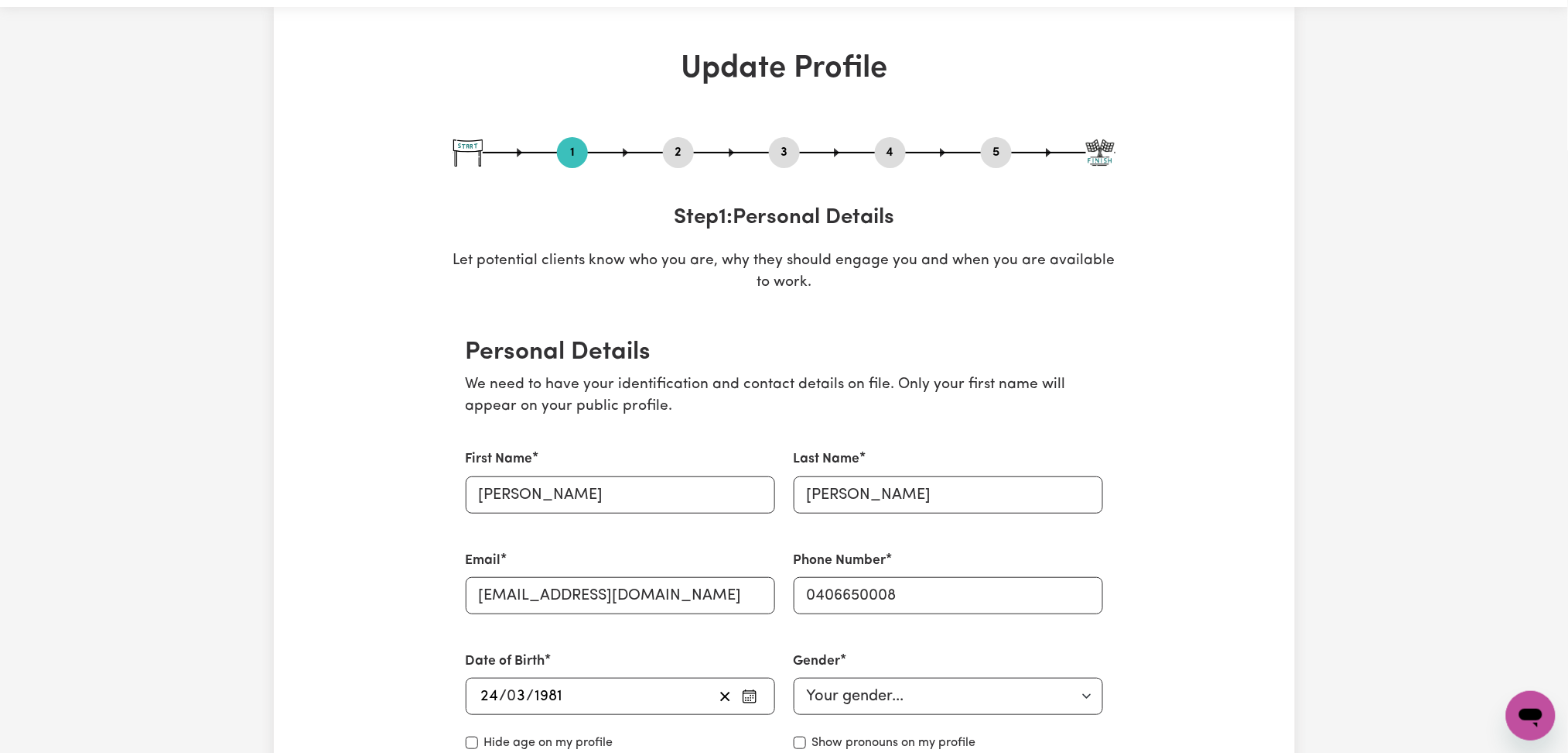
select select "2024"
select select "Certificate III (Individual Support)"
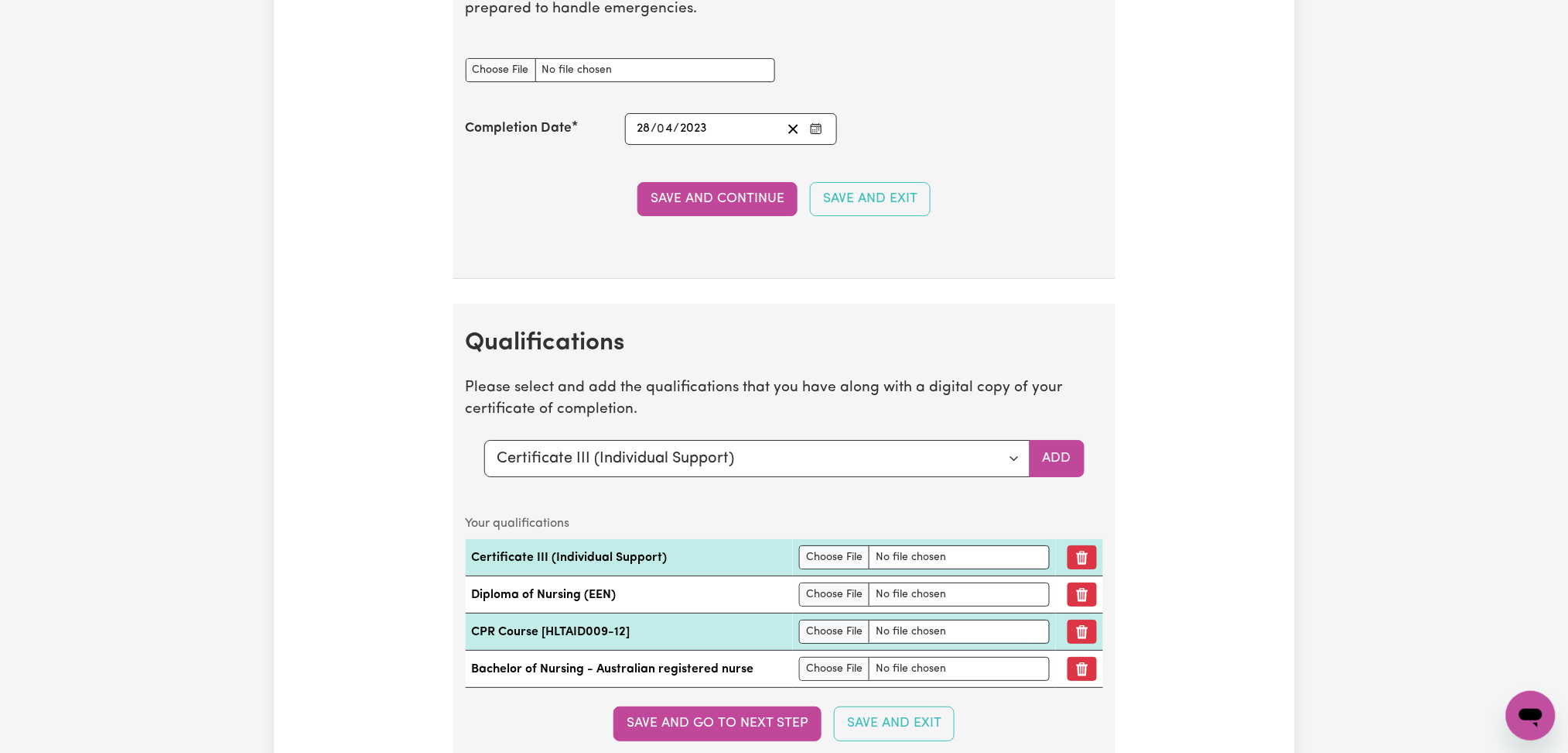
scroll to position [4280, 0]
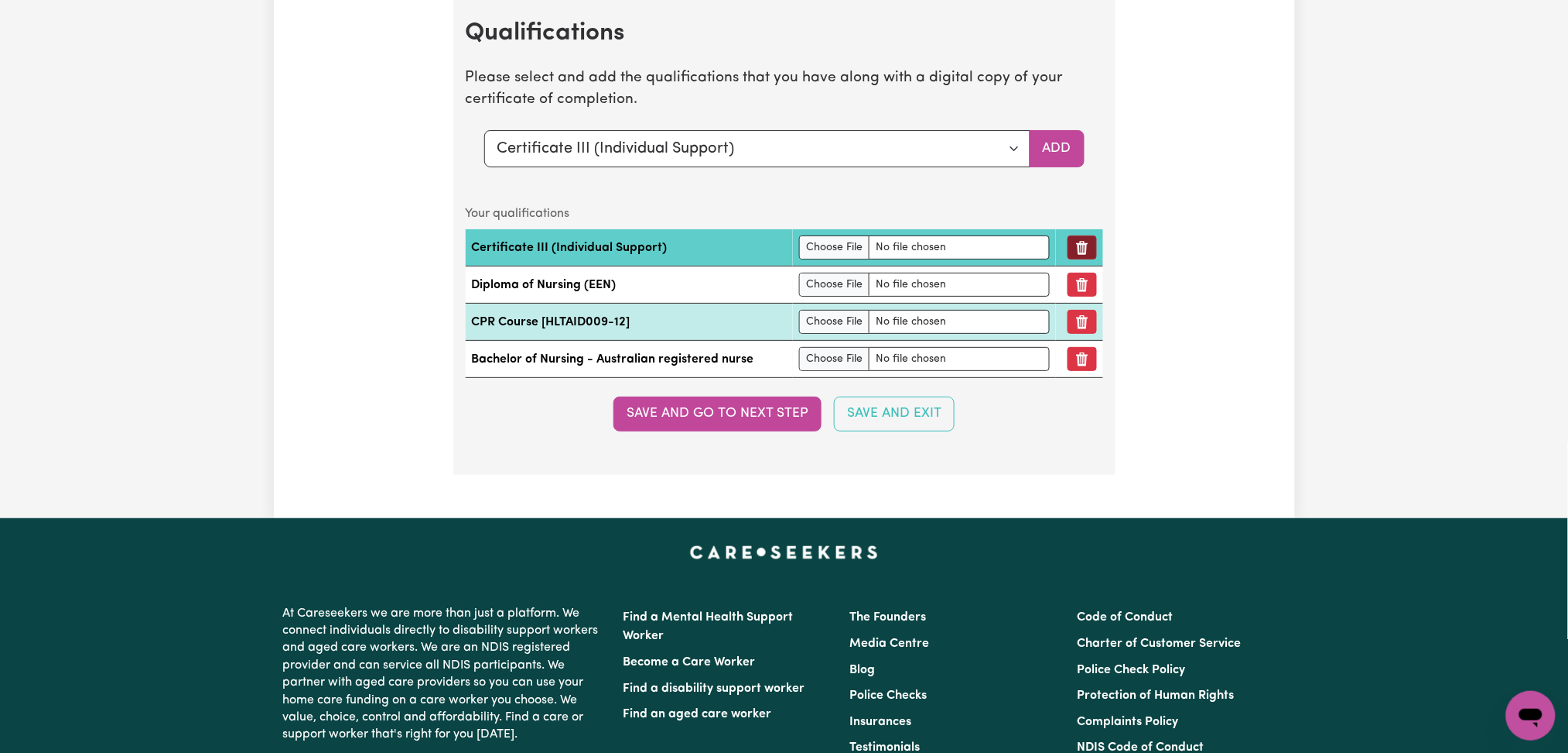
click at [1082, 247] on icon "Remove qualification" at bounding box center [1082, 248] width 12 height 14
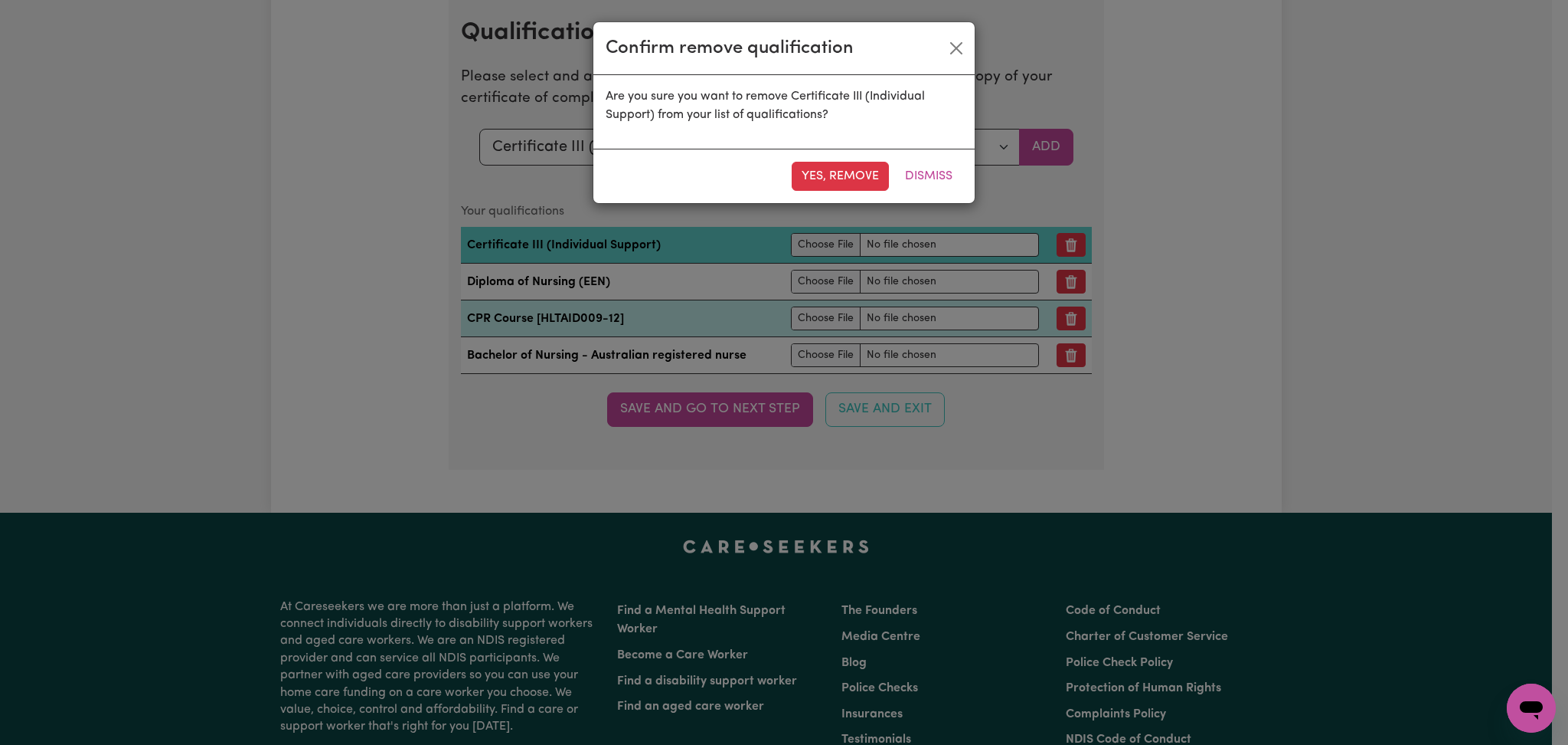
drag, startPoint x: 855, startPoint y: 177, endPoint x: 1000, endPoint y: 256, distance: 165.1
click at [854, 178] on button "Yes, remove" at bounding box center [840, 176] width 97 height 29
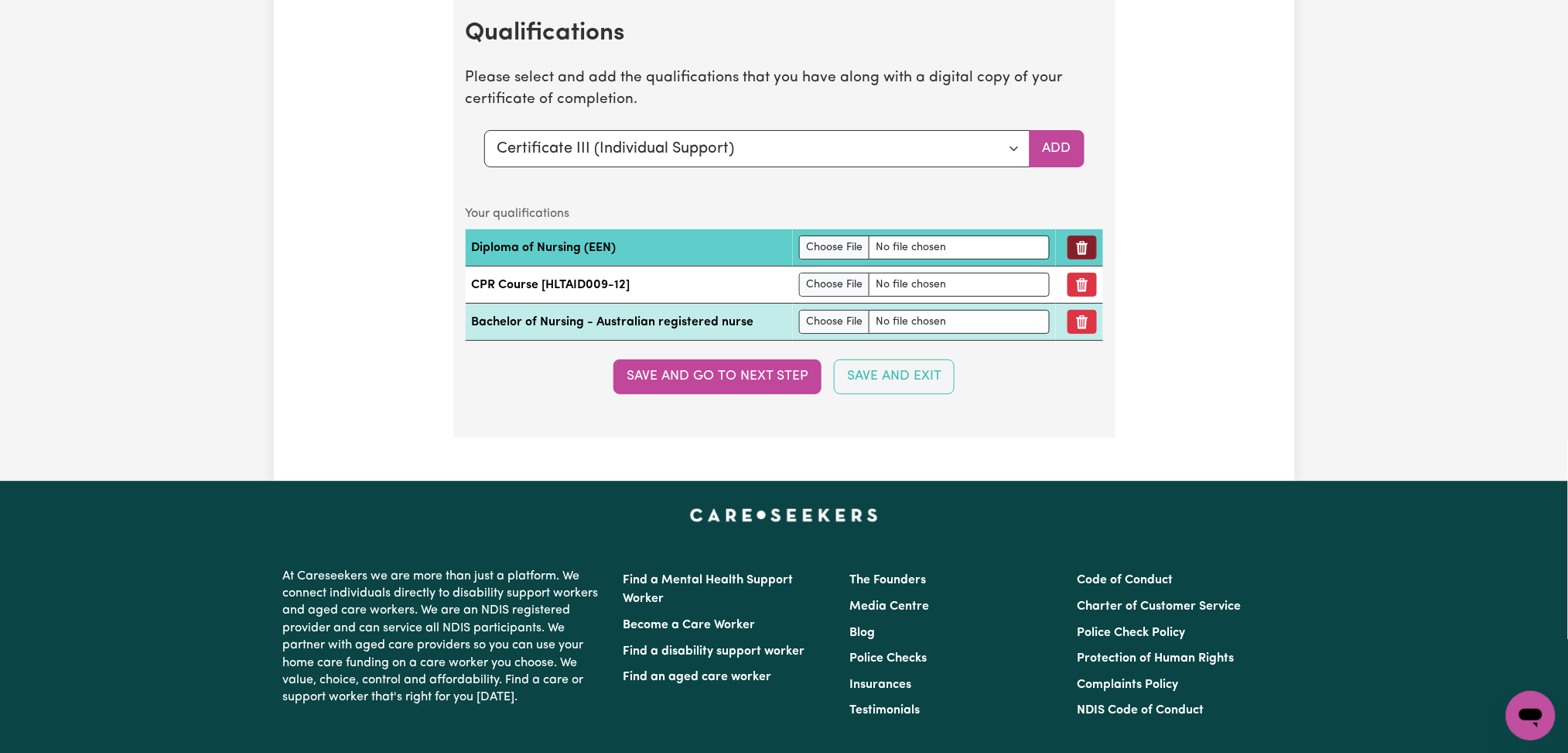
click at [1082, 255] on button "Remove qualification" at bounding box center [1082, 247] width 30 height 24
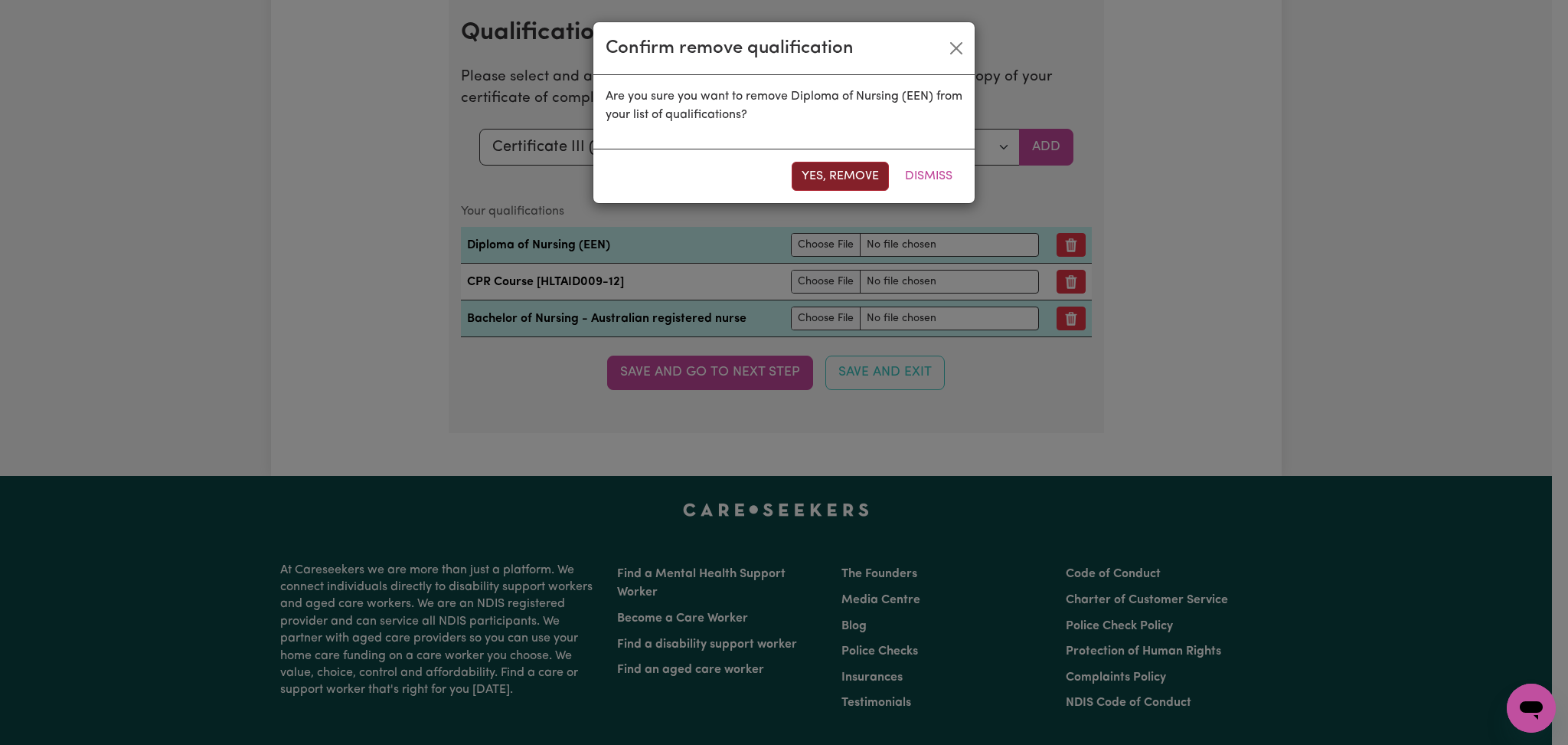
click at [862, 181] on button "Yes, remove" at bounding box center [840, 176] width 97 height 29
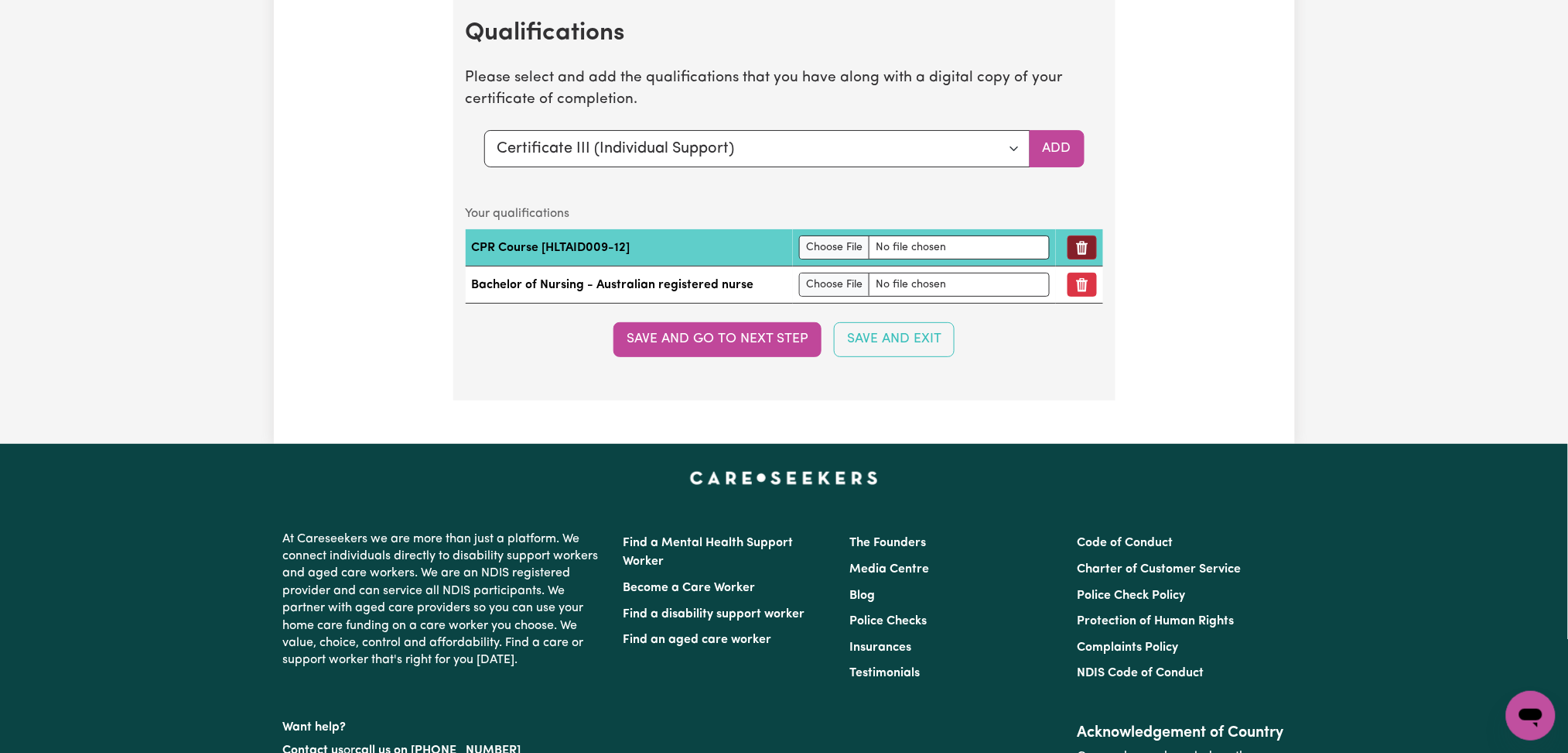
click at [1086, 248] on button "Remove qualification" at bounding box center [1082, 247] width 30 height 24
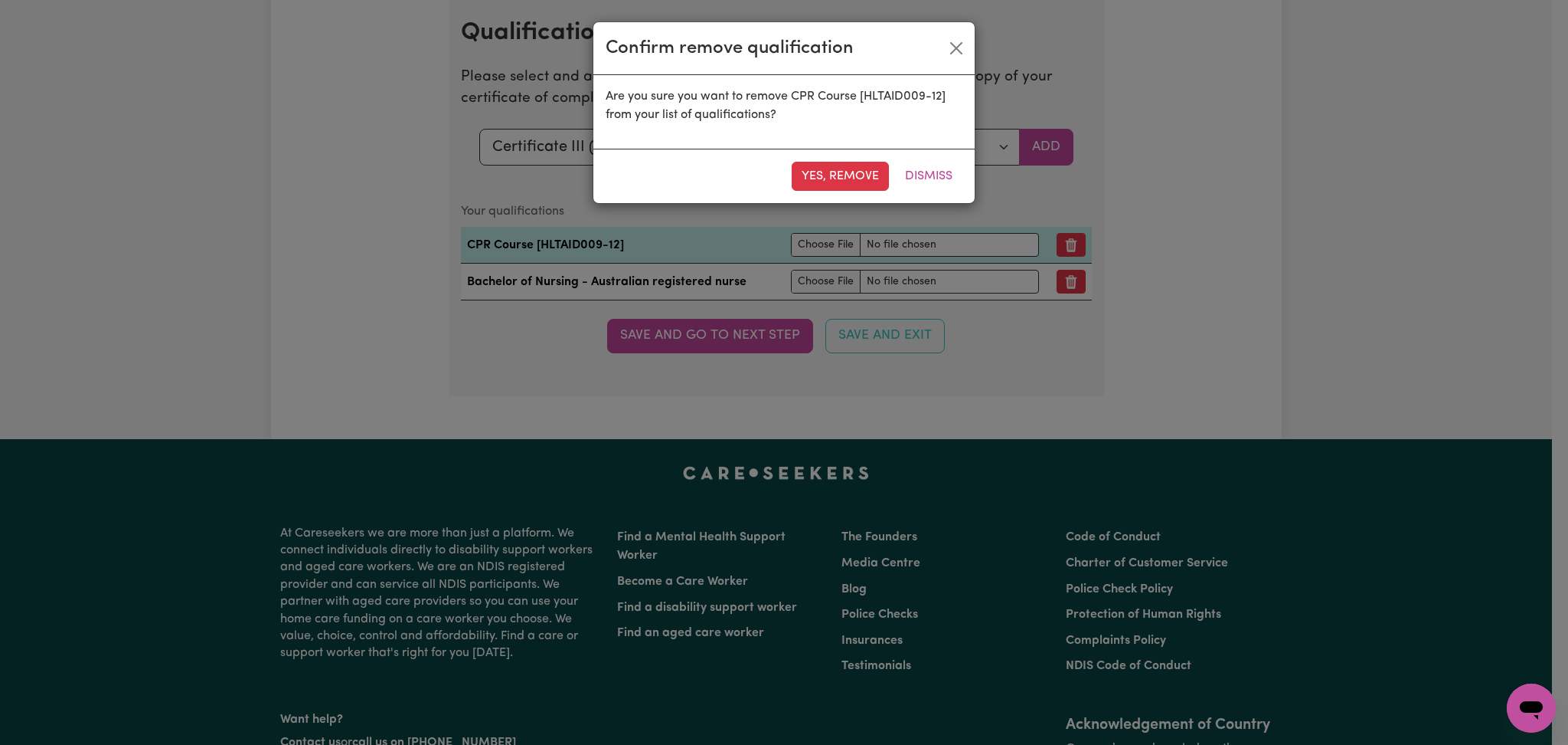
click at [866, 171] on button "Yes, remove" at bounding box center [840, 176] width 97 height 29
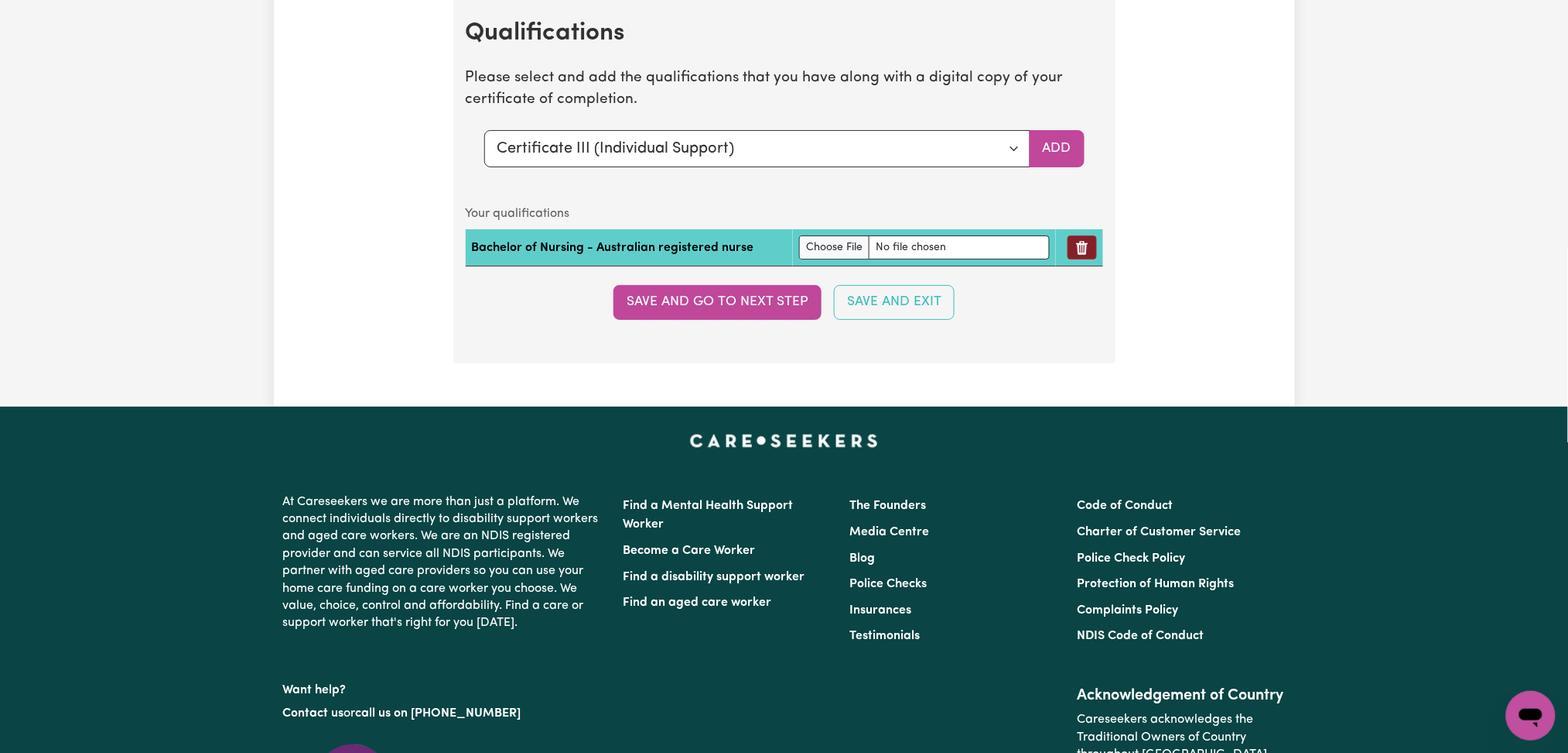
click at [1084, 254] on icon "Remove qualification" at bounding box center [1083, 248] width 16 height 16
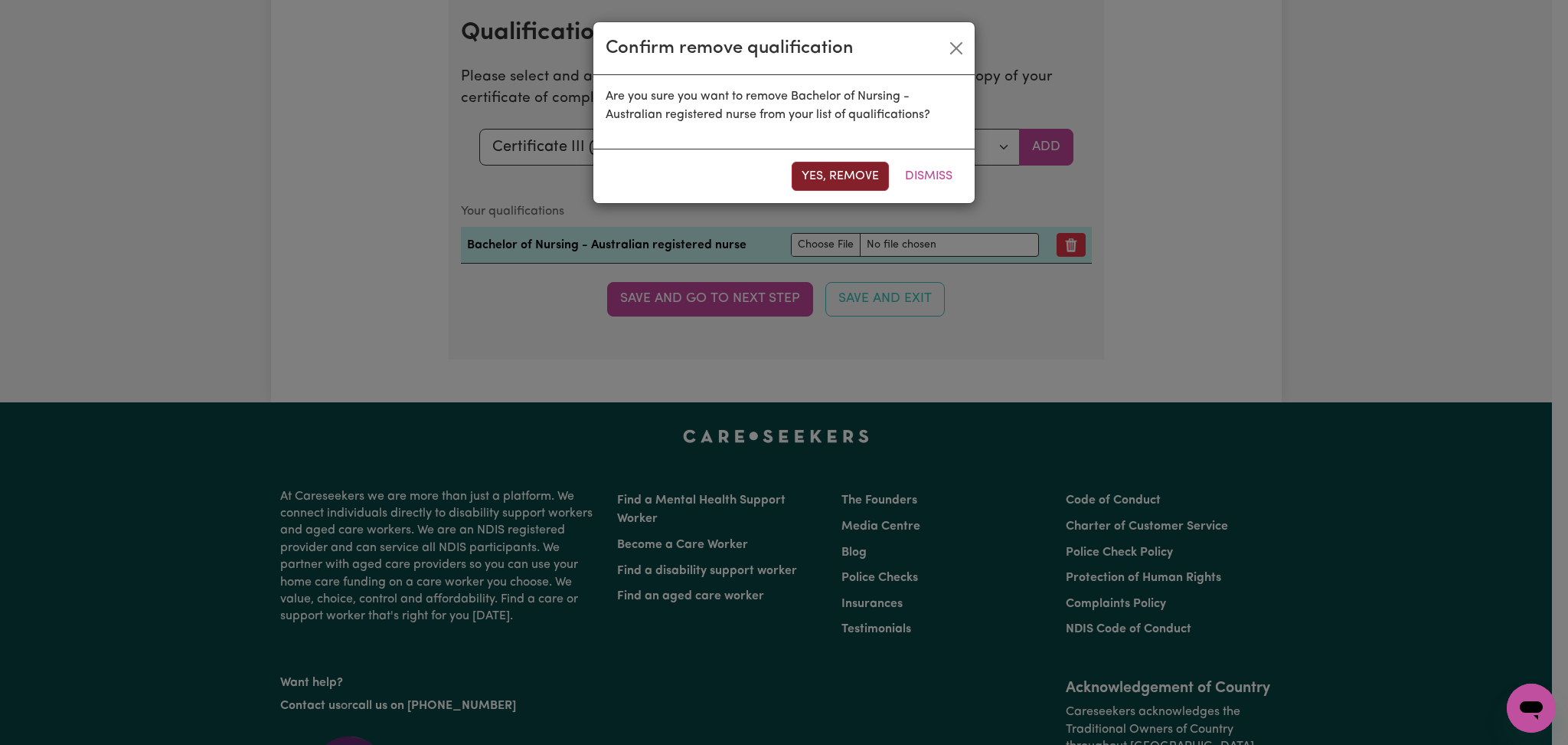
click at [842, 188] on button "Yes, remove" at bounding box center [840, 176] width 97 height 29
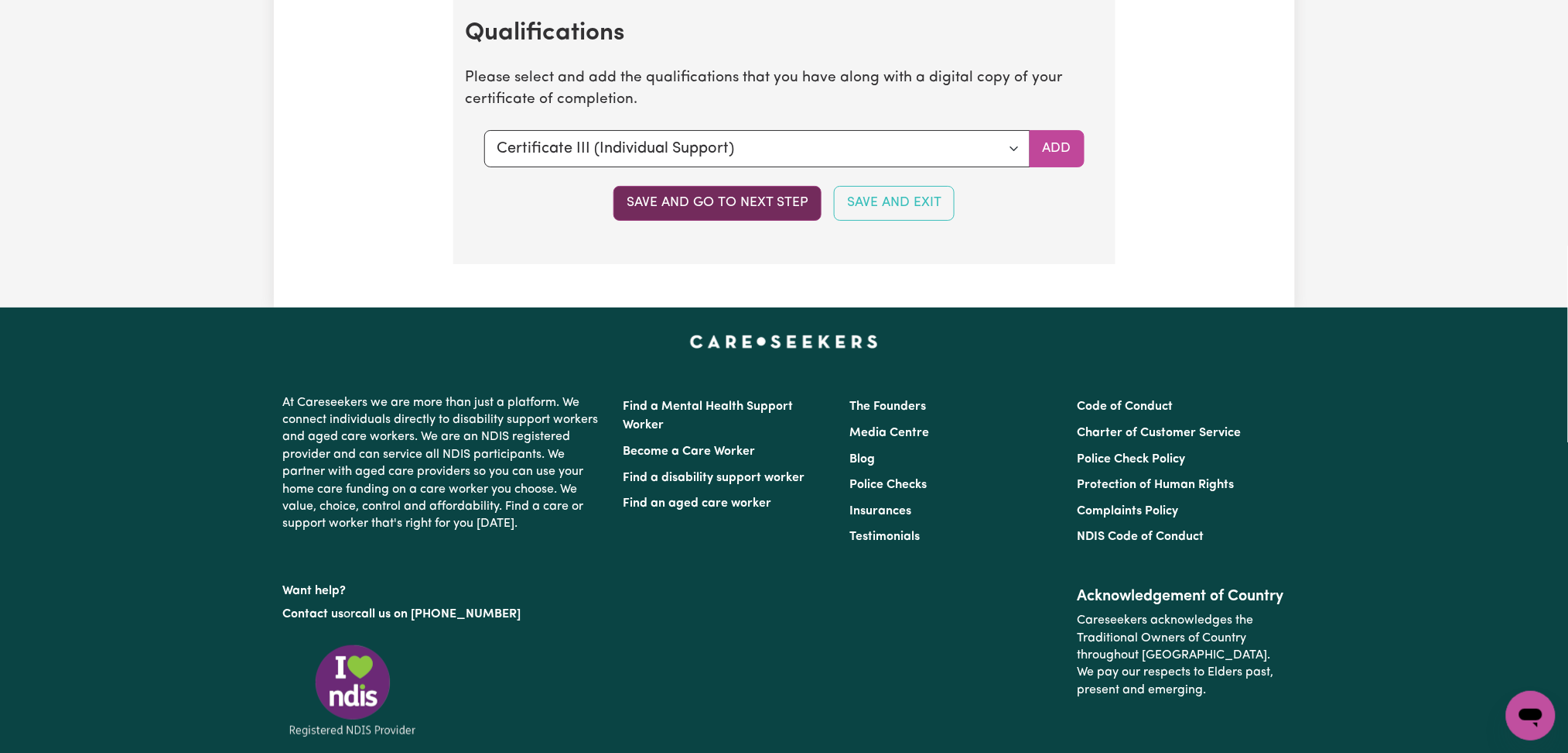
click at [743, 210] on button "Save and go to next step" at bounding box center [718, 203] width 209 height 34
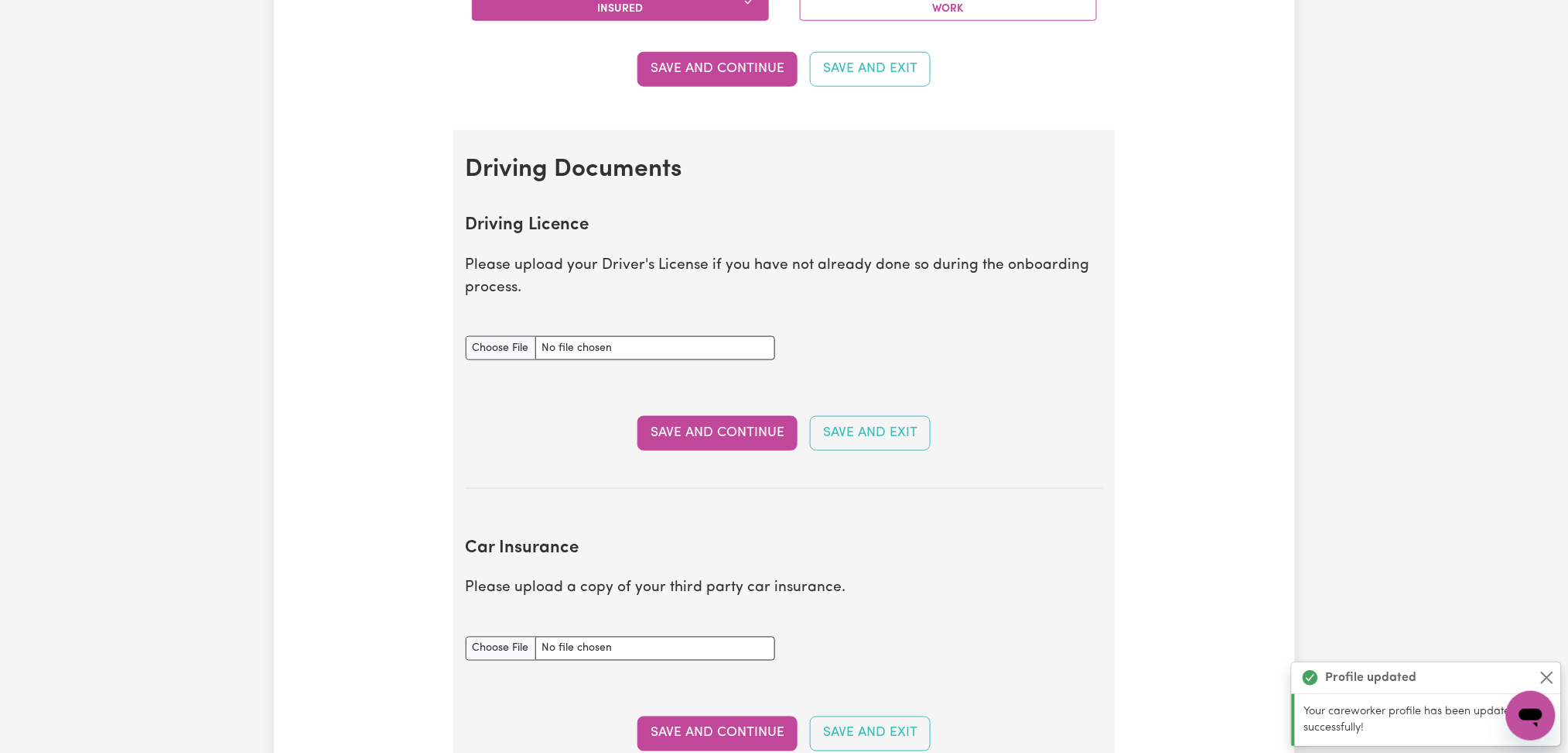
scroll to position [619, 0]
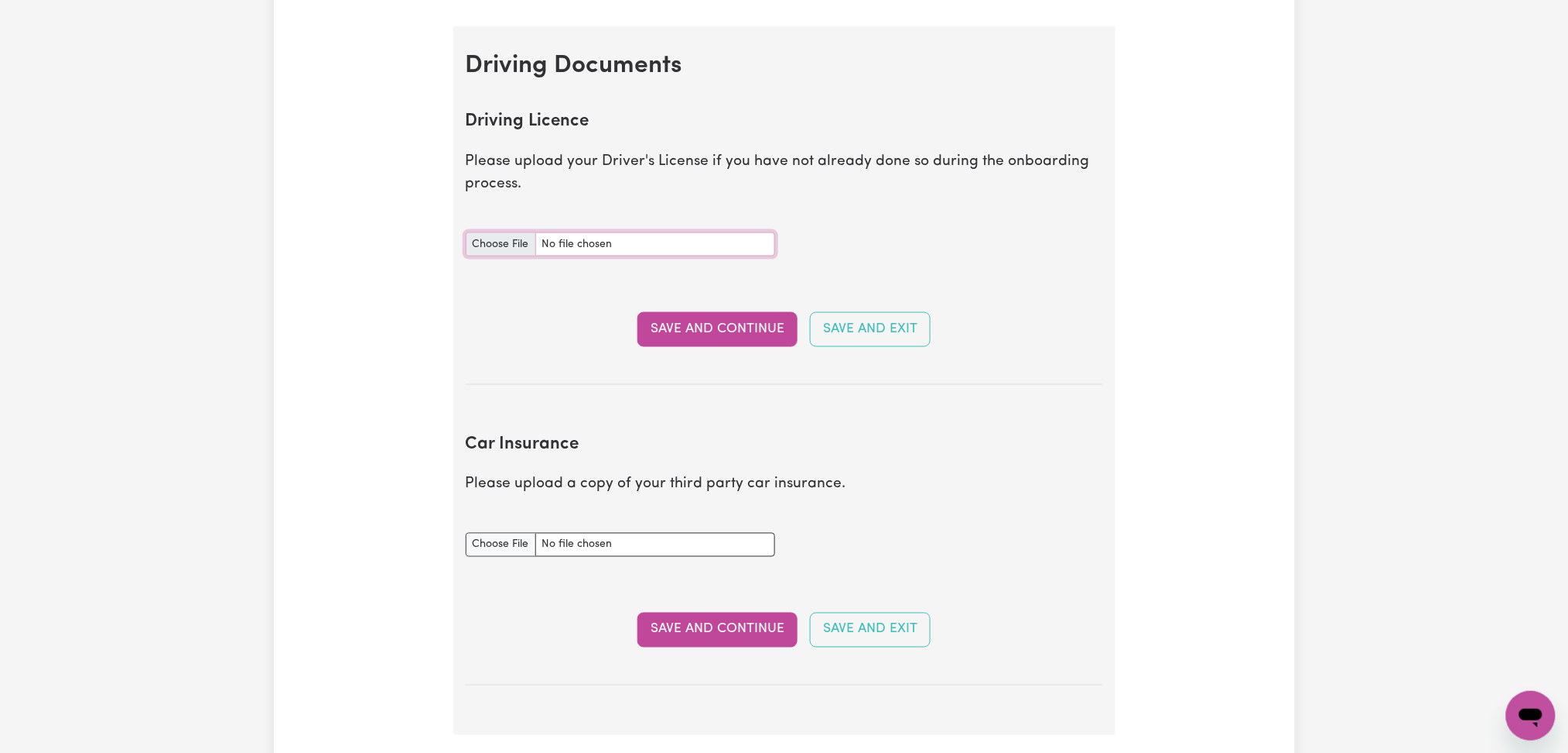
click at [499, 249] on input "Driving Licence document" at bounding box center [621, 244] width 310 height 24
type input "C:\fakepath\Parwinder Raj Kaur DL.jpg"
click at [719, 327] on button "Save and Continue" at bounding box center [717, 329] width 160 height 34
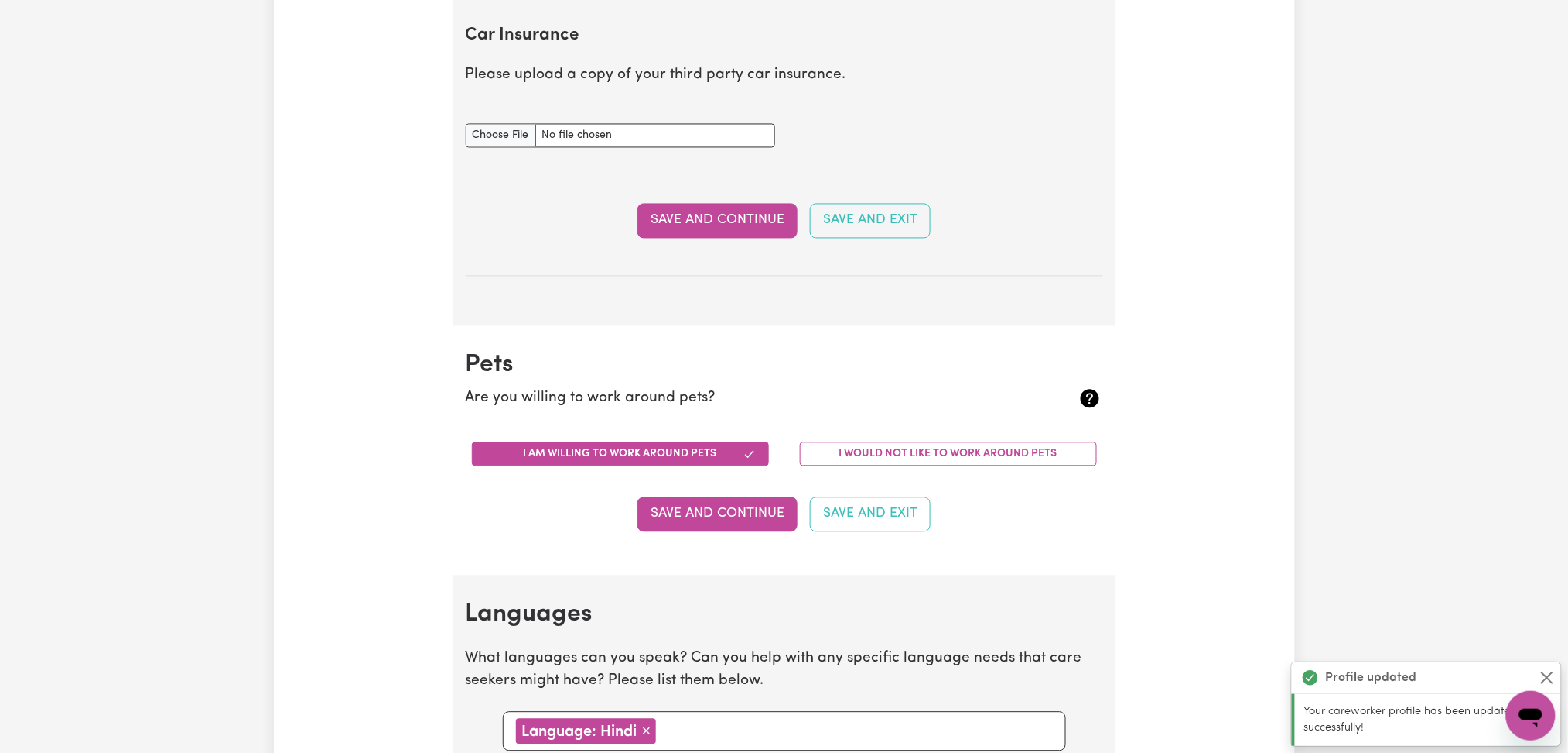
scroll to position [1029, 0]
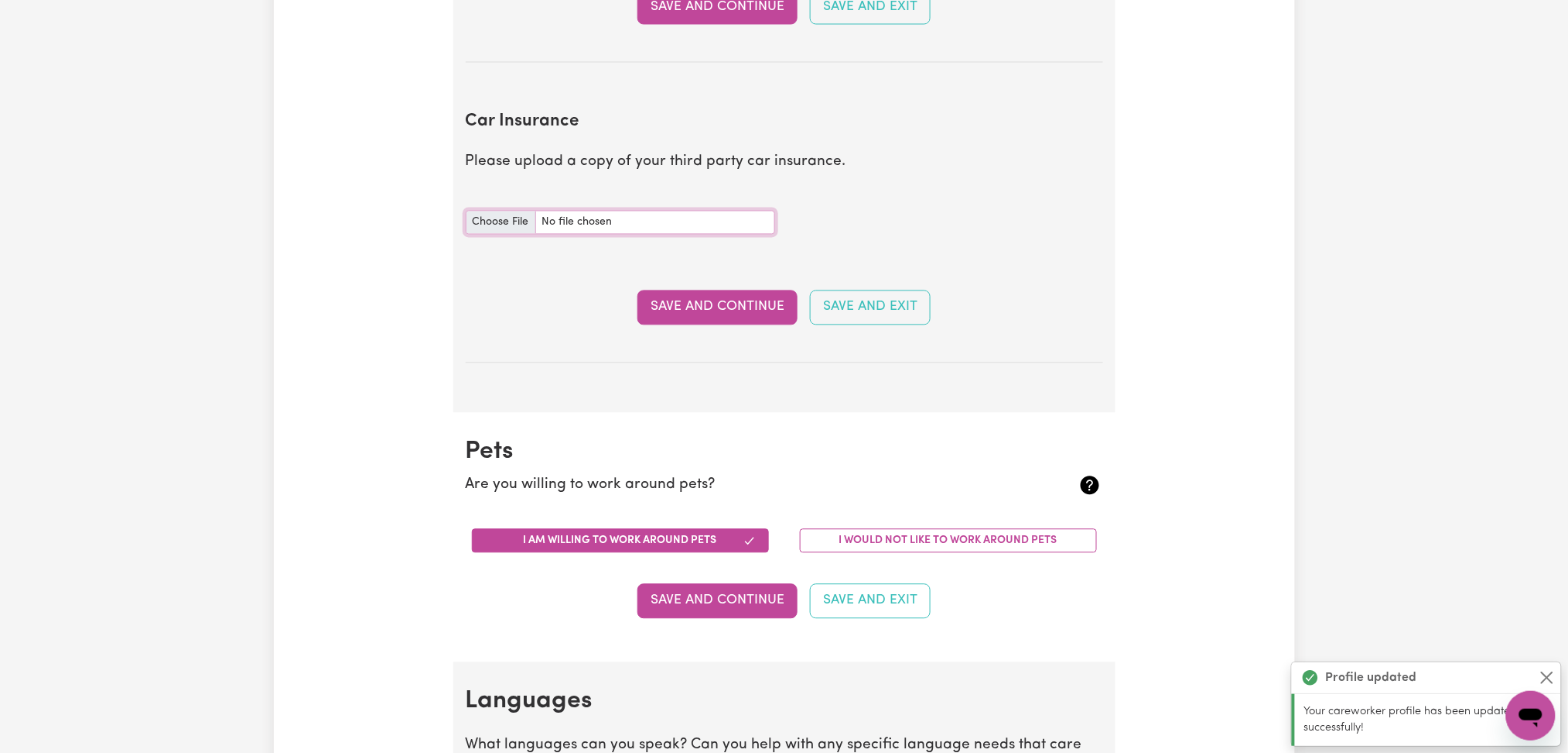
click at [488, 226] on input "Car Insurance document" at bounding box center [621, 222] width 310 height 24
type input "C:\fakepath\Parwinder Raj Kaur Car Registration Certificate 09092025.jpeg"
click at [661, 311] on button "Save and Continue" at bounding box center [717, 307] width 160 height 34
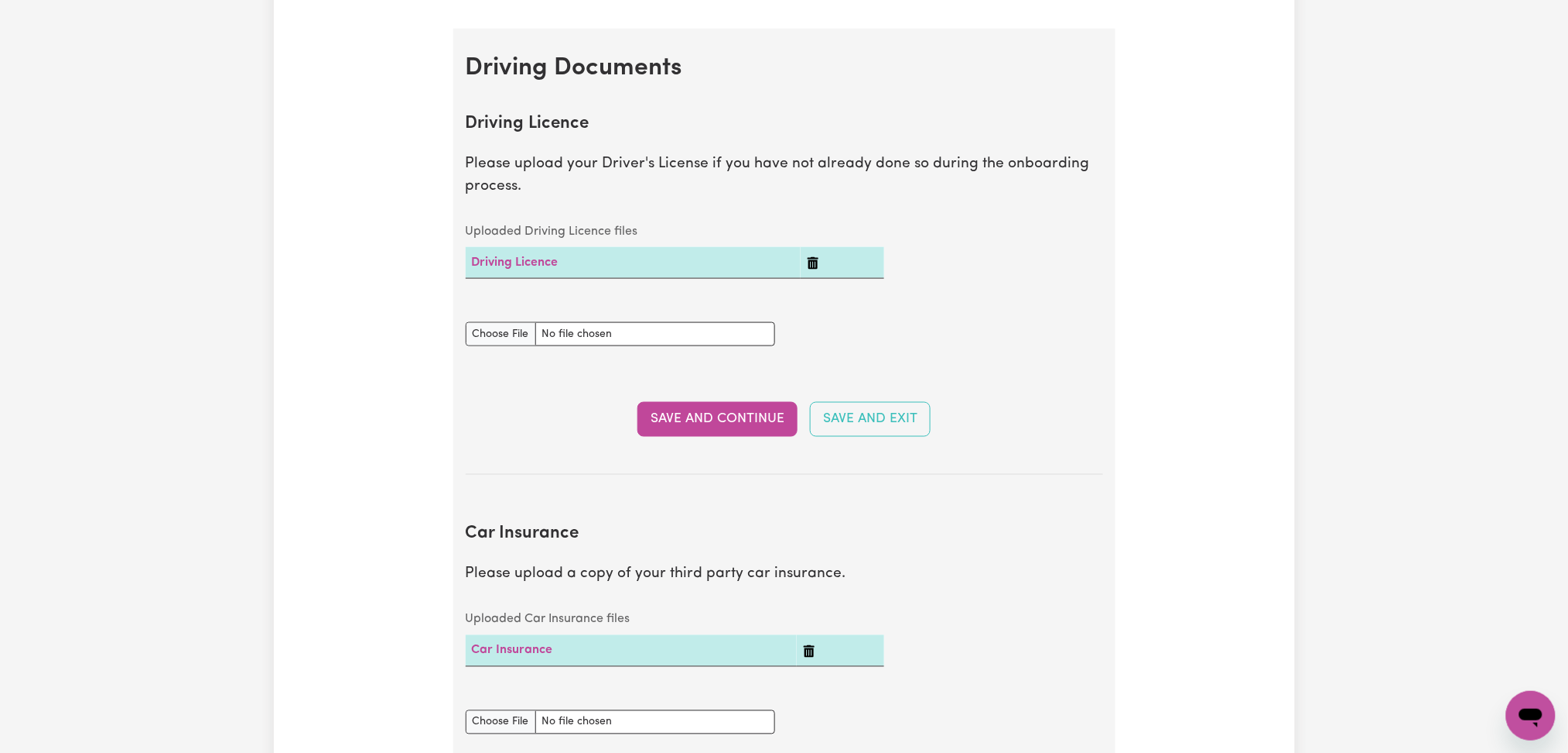
scroll to position [101, 0]
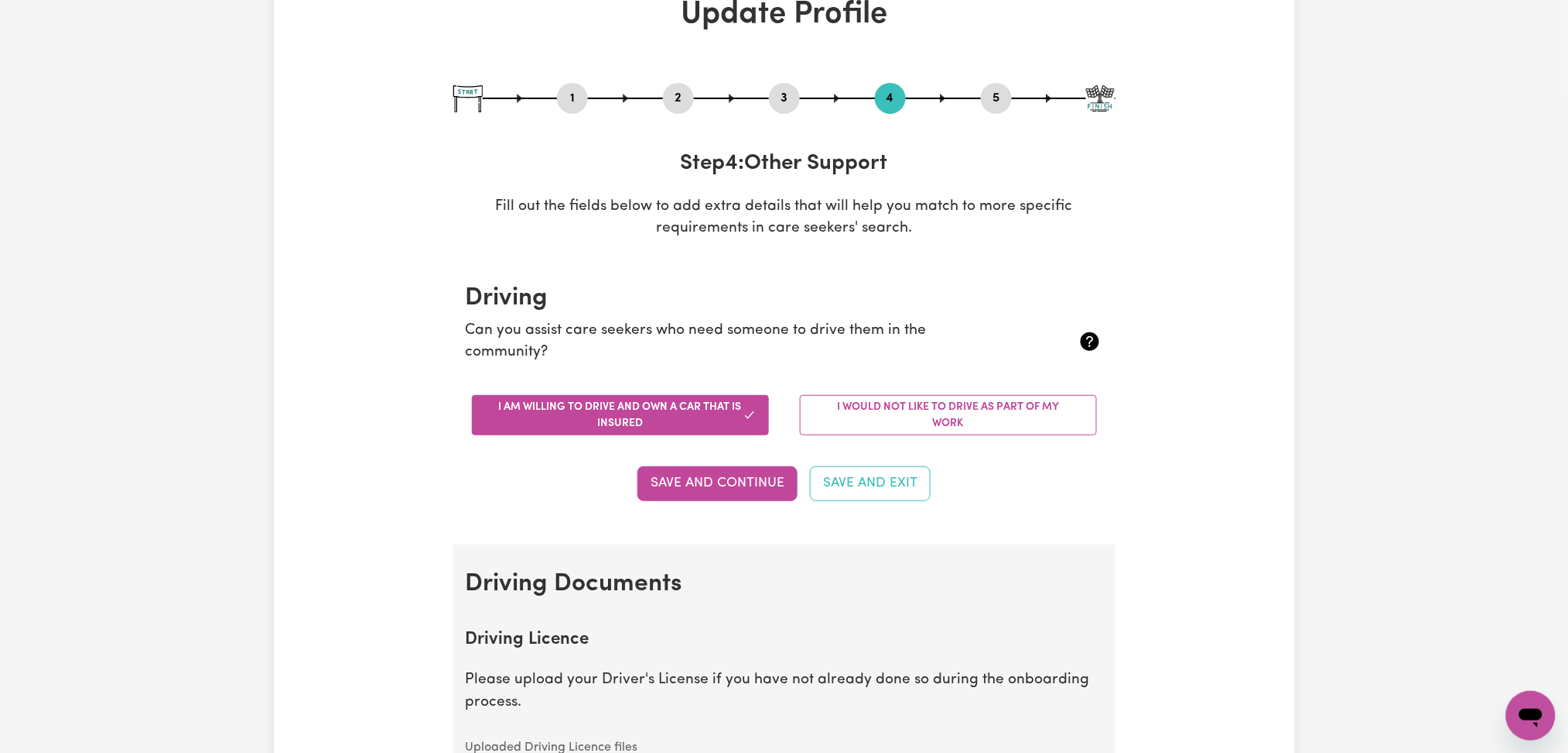
click at [1001, 93] on button "5" at bounding box center [995, 98] width 30 height 20
select select "I am providing services privately on my own"
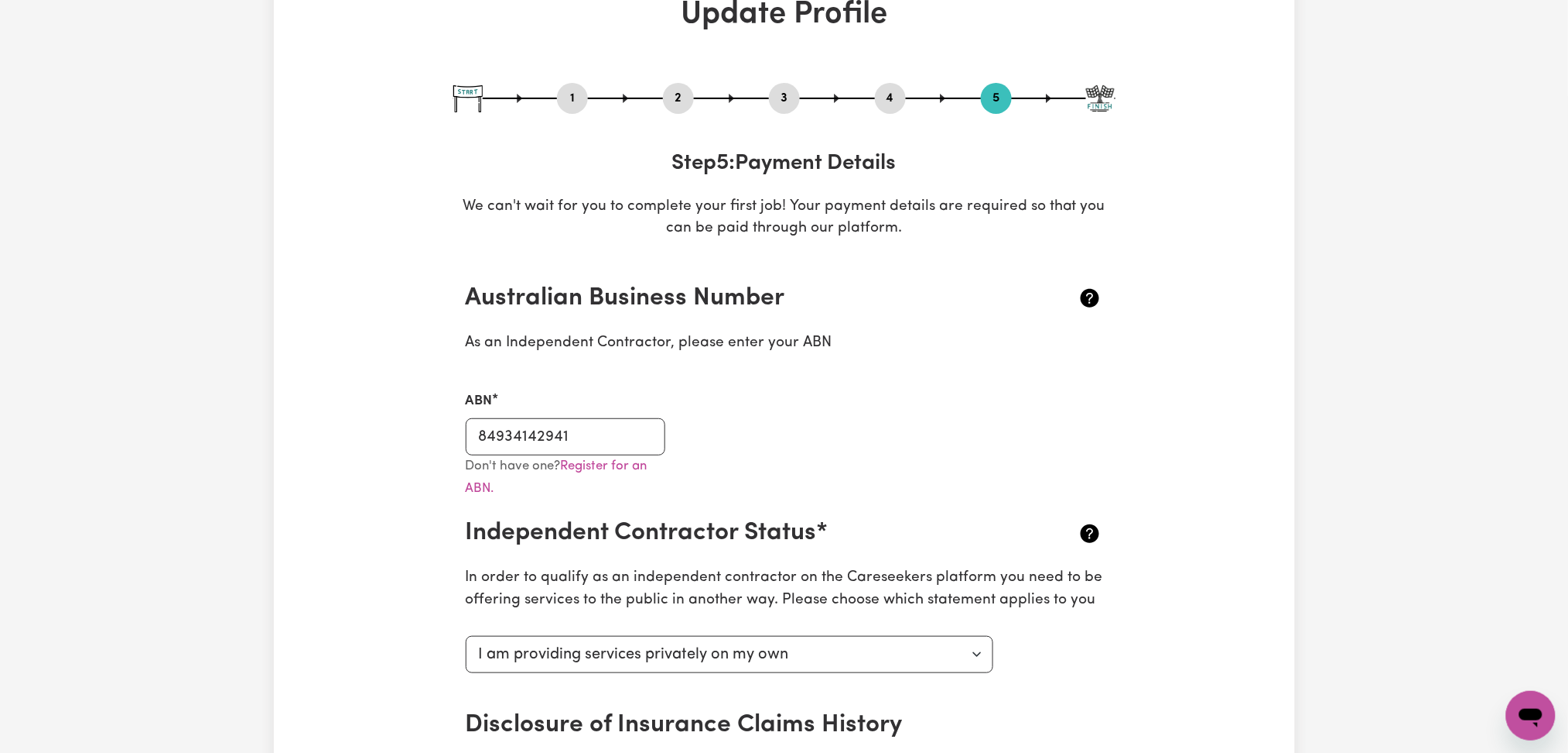
scroll to position [0, 0]
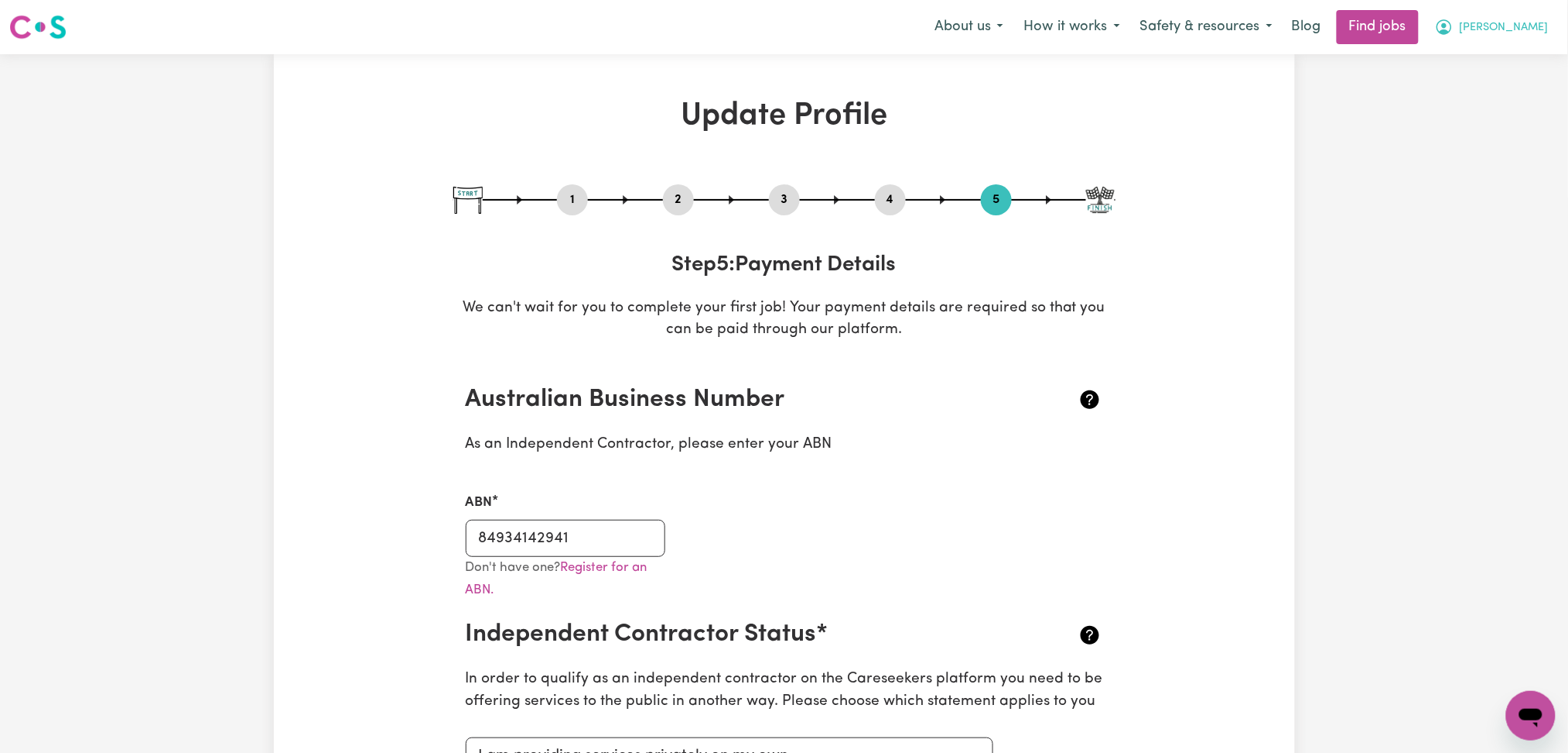
click at [1526, 20] on span "[PERSON_NAME]" at bounding box center [1504, 28] width 89 height 17
click at [1485, 112] on link "Logout" at bounding box center [1497, 118] width 122 height 30
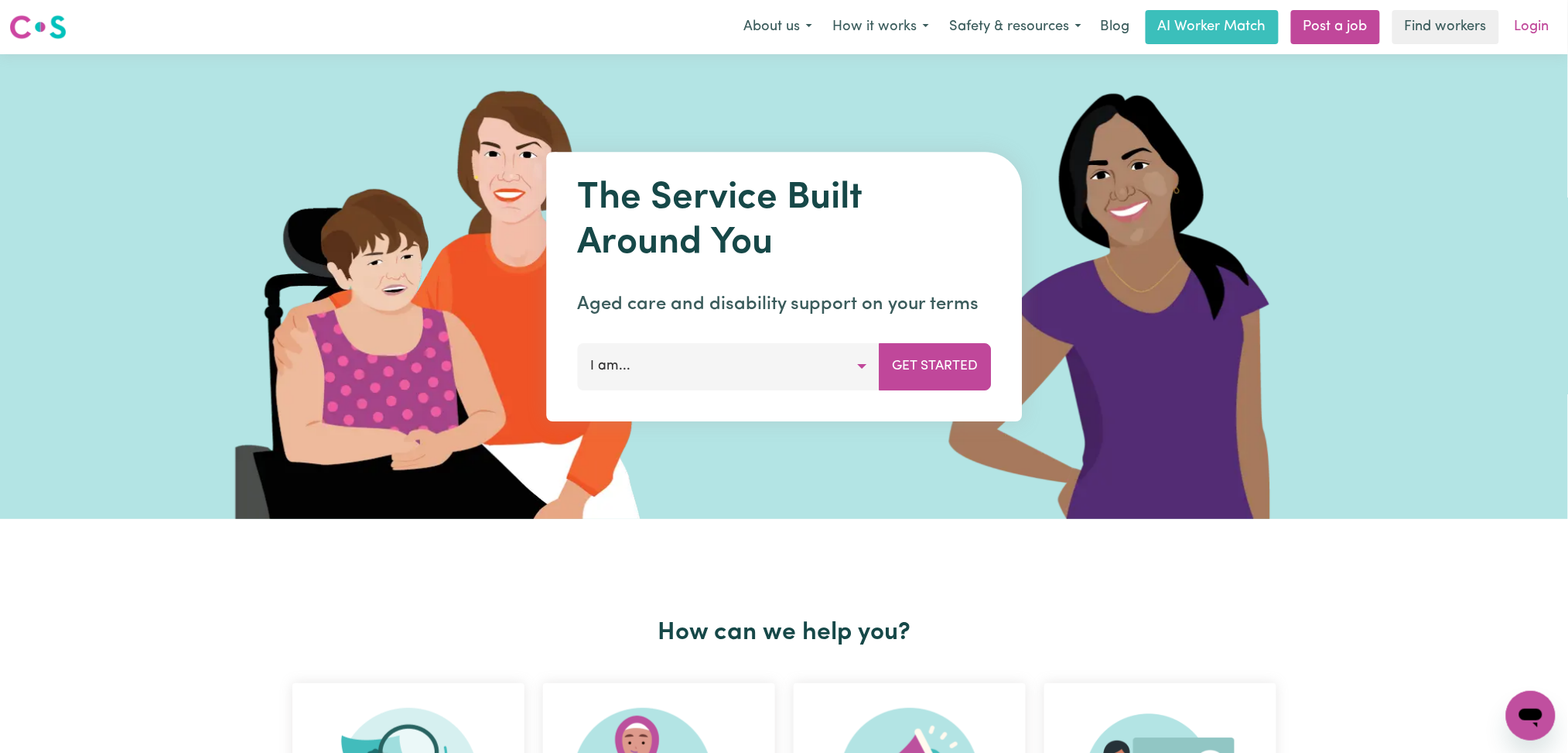
click at [1538, 17] on link "Login" at bounding box center [1533, 27] width 53 height 34
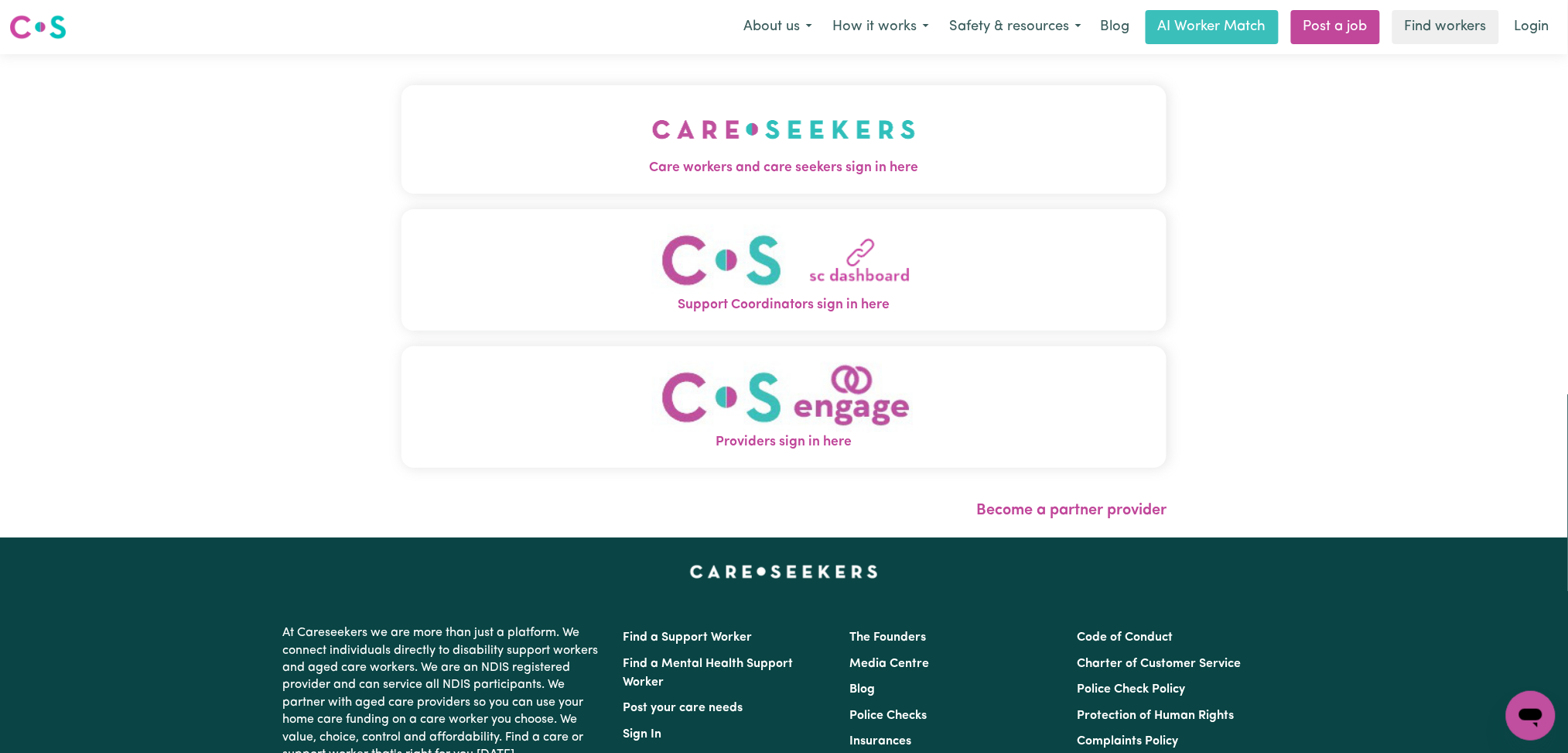
click at [652, 142] on img "Care workers and care seekers sign in here" at bounding box center [784, 129] width 264 height 57
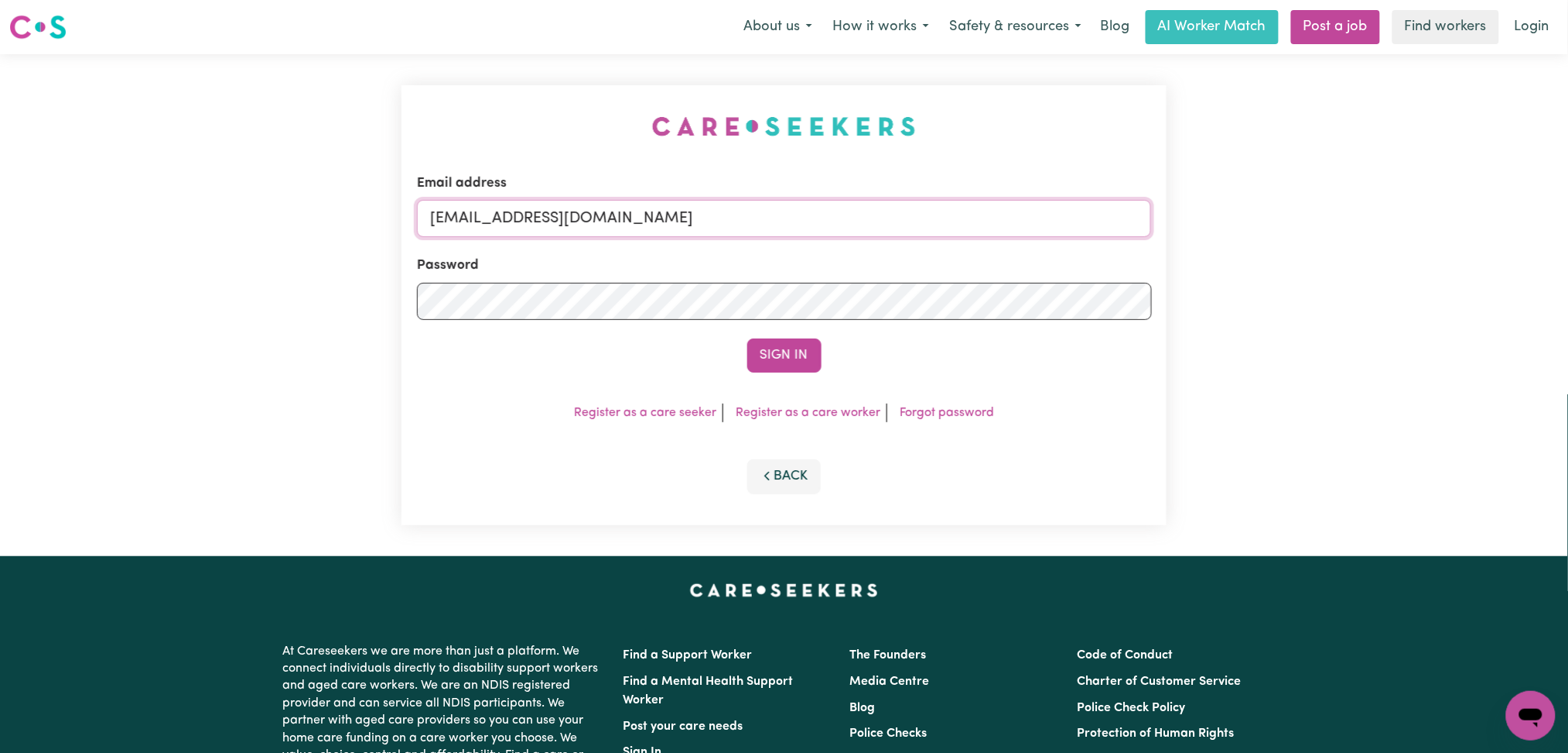
drag, startPoint x: 638, startPoint y: 216, endPoint x: 636, endPoint y: 223, distance: 7.3
click at [638, 216] on input "[EMAIL_ADDRESS][DOMAIN_NAME]" at bounding box center [784, 219] width 735 height 37
drag, startPoint x: 513, startPoint y: 220, endPoint x: 713, endPoint y: 220, distance: 200.0
click at [713, 220] on input "Superuser~jepletingnaum23@yahoo.com" at bounding box center [784, 219] width 735 height 37
type input "Superuser~chanjun.he88@gmail.com"
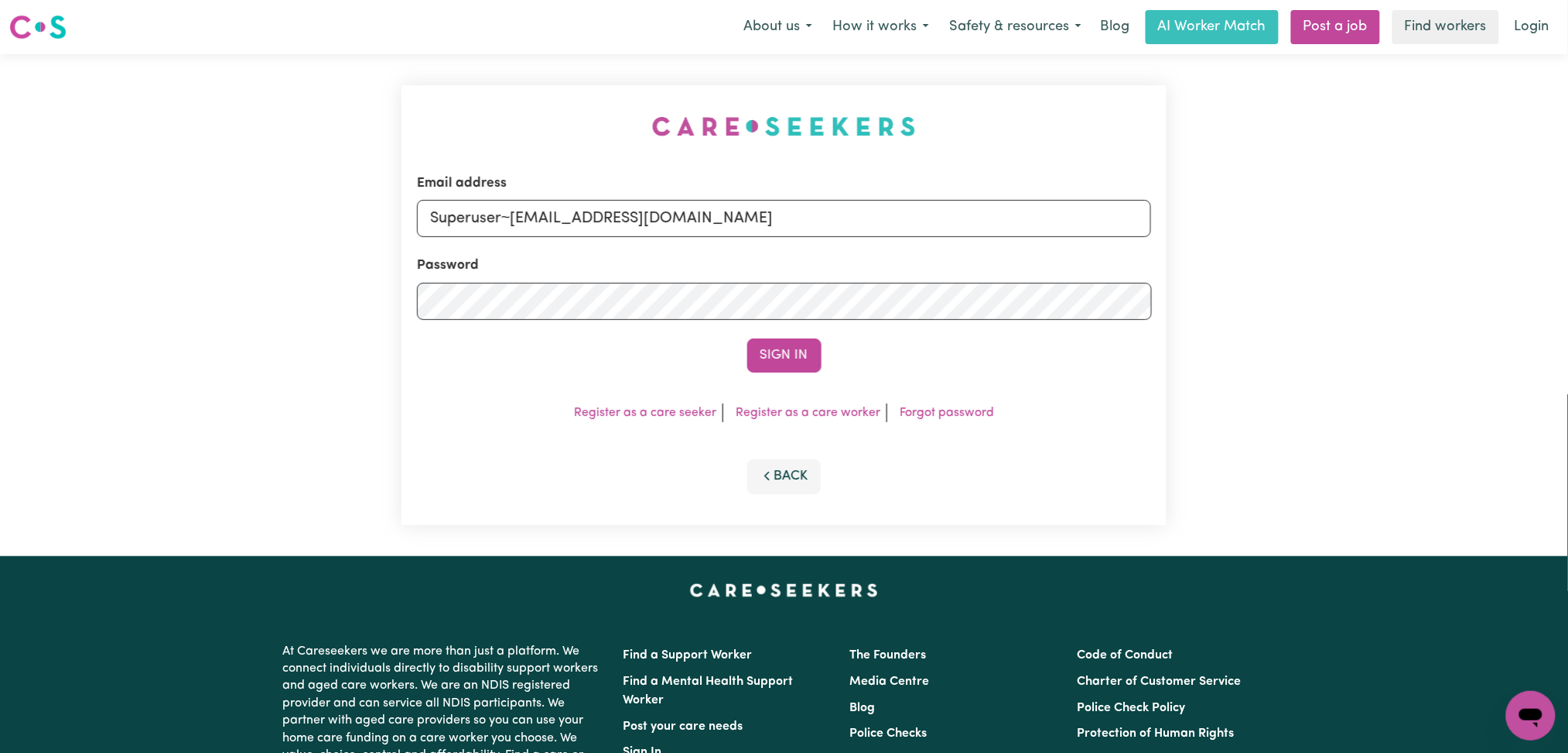
click at [748, 339] on button "Sign In" at bounding box center [785, 355] width 75 height 34
